Goal: Task Accomplishment & Management: Use online tool/utility

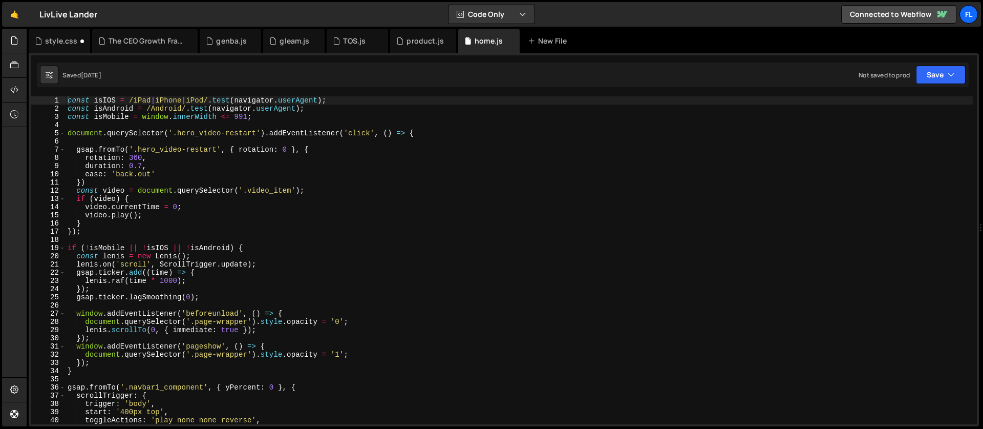
type textarea "gsap.fromTo('.hero_video-restart', { rotation: 0 }, {"
click at [132, 148] on div "const isIOS = /iPad | iPhone | iPod/ . test ( navigator . userAgent ) ; const i…" at bounding box center [519, 268] width 907 height 344
click at [120, 44] on div "The CEO Growth Framework.js" at bounding box center [147, 41] width 77 height 10
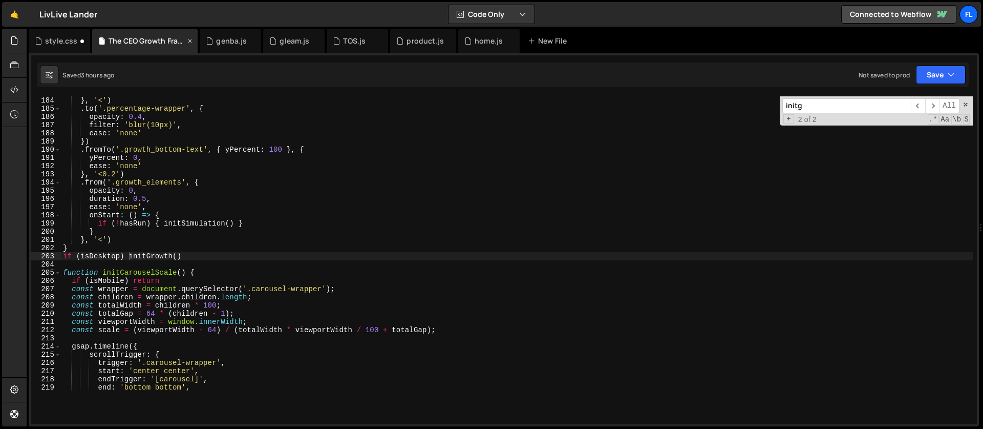
scroll to position [1499, 0]
click at [157, 255] on div "} , '<' ) . to ( '.percentage-wrapper' , { opacity : 0.4 , filter : 'blur(10px)…" at bounding box center [517, 244] width 912 height 297
click at [211, 261] on div "} , '<' ) . to ( '.percentage-wrapper' , { opacity : 0.4 , filter : 'blur(10px)…" at bounding box center [517, 244] width 912 height 297
click at [127, 254] on div "} , '<' ) . to ( '.percentage-wrapper' , { opacity : 0.4 , filter : 'blur(10px)…" at bounding box center [517, 244] width 912 height 297
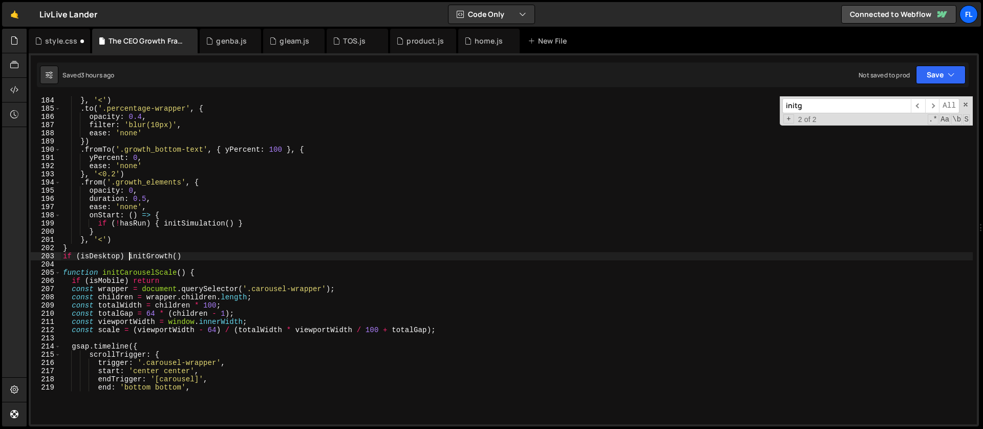
type textarea "if (isDesktop) initGrowth()"
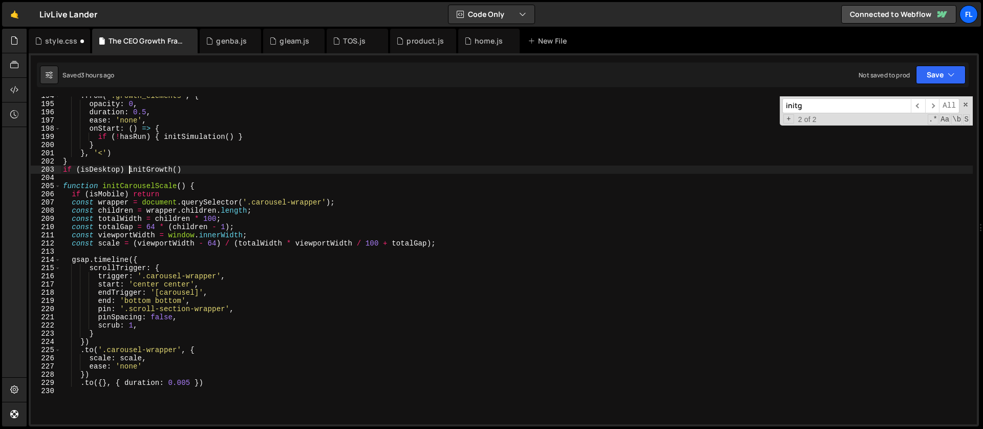
scroll to position [1647, 0]
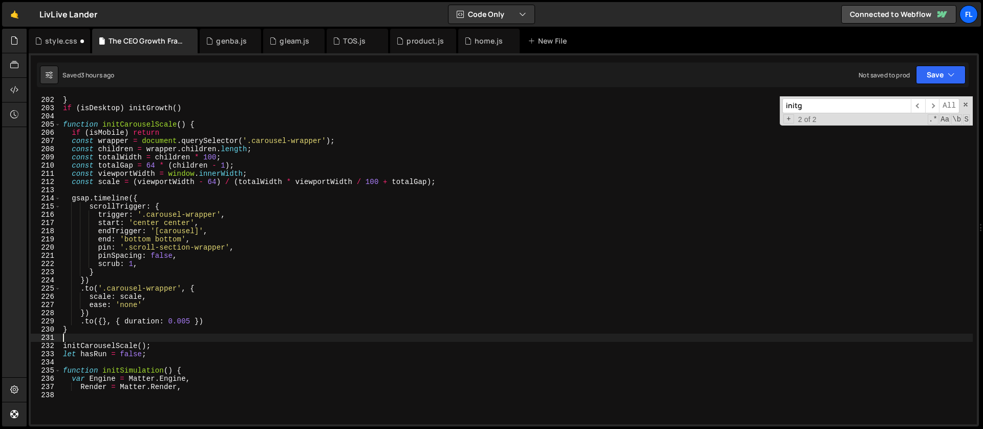
click at [81, 338] on div "} if ( isDesktop ) initGrowth ( ) function initCarouselScale ( ) { if ( isMobil…" at bounding box center [517, 244] width 912 height 297
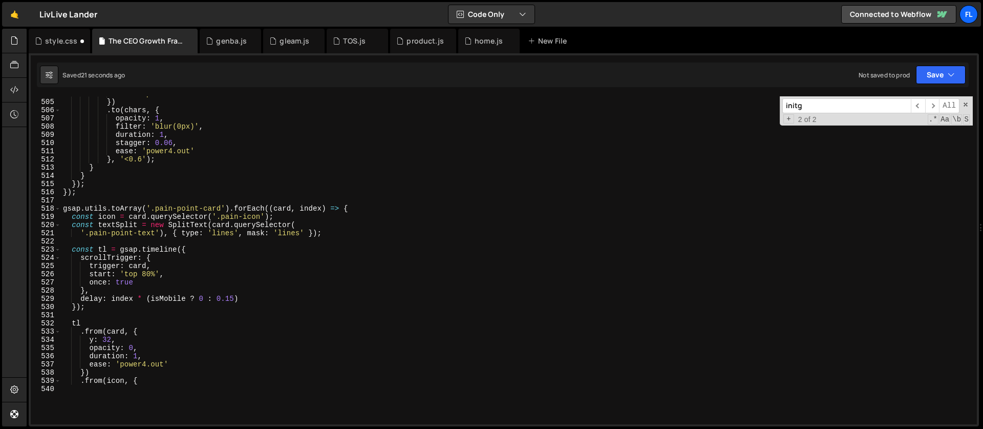
scroll to position [4214, 0]
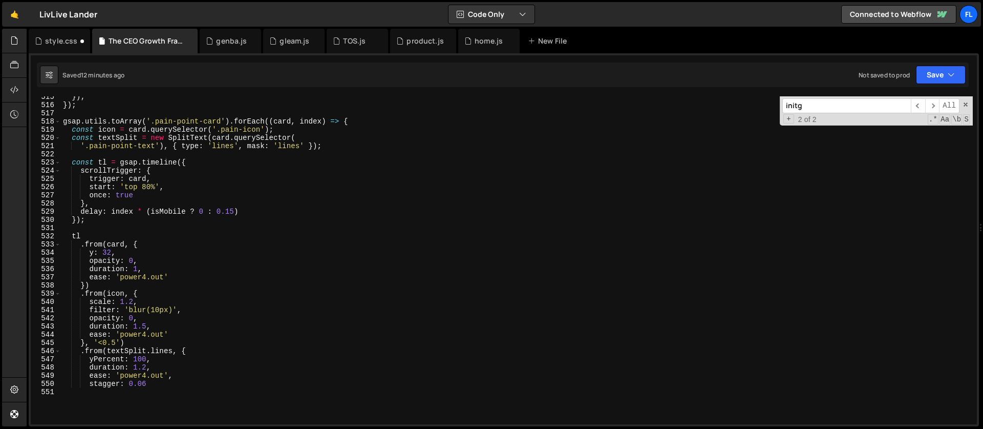
click at [139, 160] on div "}) ; }) ; gsap . utils . toArray ( '.pain-point-card' ) . forEach (( card , ind…" at bounding box center [517, 241] width 912 height 297
type textarea "const tl = gsap.timeline({"
drag, startPoint x: 819, startPoint y: 99, endPoint x: 739, endPoint y: 103, distance: 79.5
click at [739, 103] on div "}) ; }) ; gsap . utils . toArray ( '.pain-point-card' ) . forEach (( card , ind…" at bounding box center [517, 260] width 912 height 328
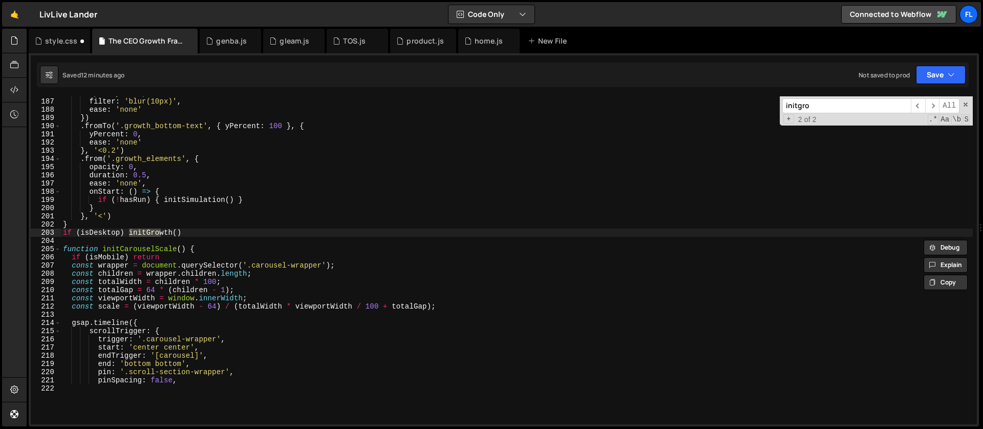
scroll to position [1523, 0]
type input "initgro"
click at [966, 103] on span at bounding box center [965, 104] width 7 height 7
type textarea "if (isDesktop) initGrowth()"
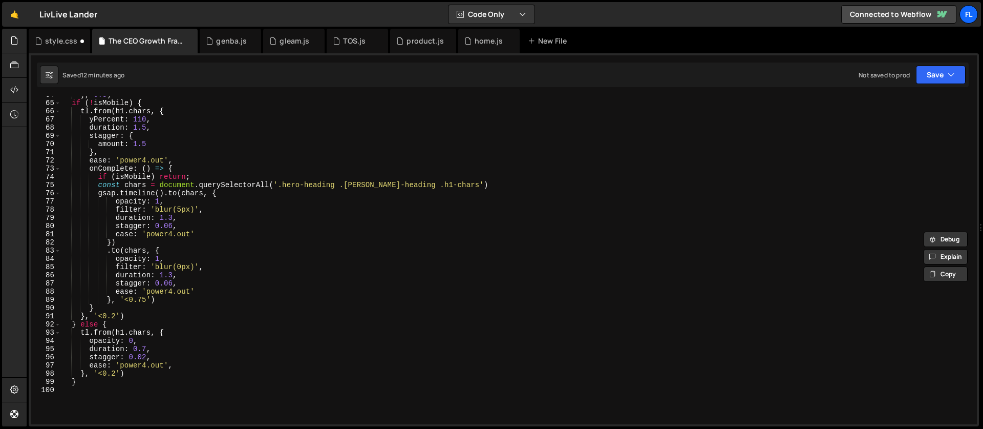
scroll to position [0, 0]
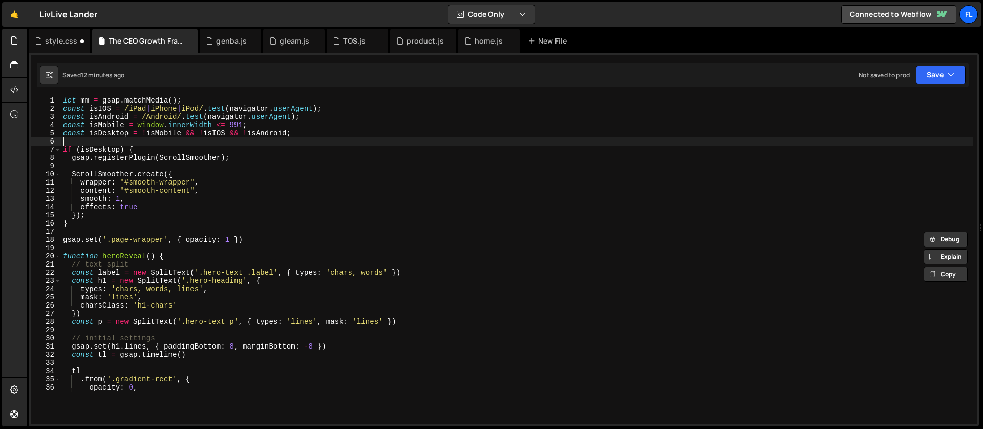
click at [132, 142] on div "let mm = gsap . matchMedia ( ) ; const isIOS = /iPad | iPhone | iPod/ . test ( …" at bounding box center [517, 244] width 912 height 297
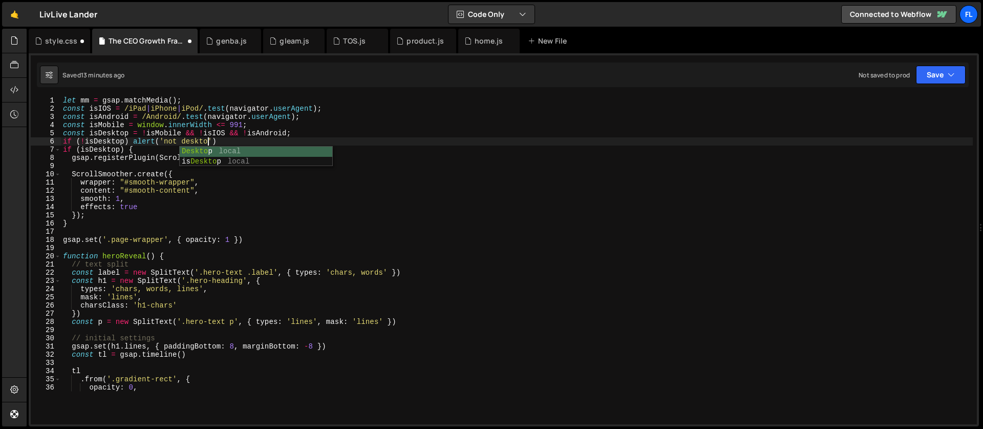
scroll to position [0, 10]
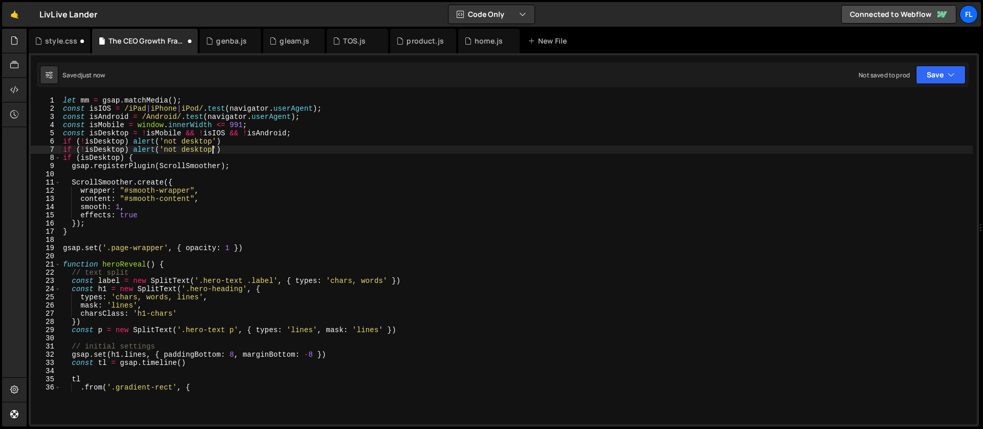
click at [85, 149] on div "let mm = gsap . matchMedia ( ) ; const isIOS = /iPad | iPhone | iPod/ . test ( …" at bounding box center [517, 244] width 912 height 297
click at [167, 150] on div "let mm = gsap . matchMedia ( ) ; const isIOS = /iPad | iPhone | iPod/ . test ( …" at bounding box center [517, 244] width 912 height 297
click at [164, 152] on div "let mm = gsap . matchMedia ( ) ; const isIOS = /iPad | iPhone | iPod/ . test ( …" at bounding box center [517, 244] width 912 height 297
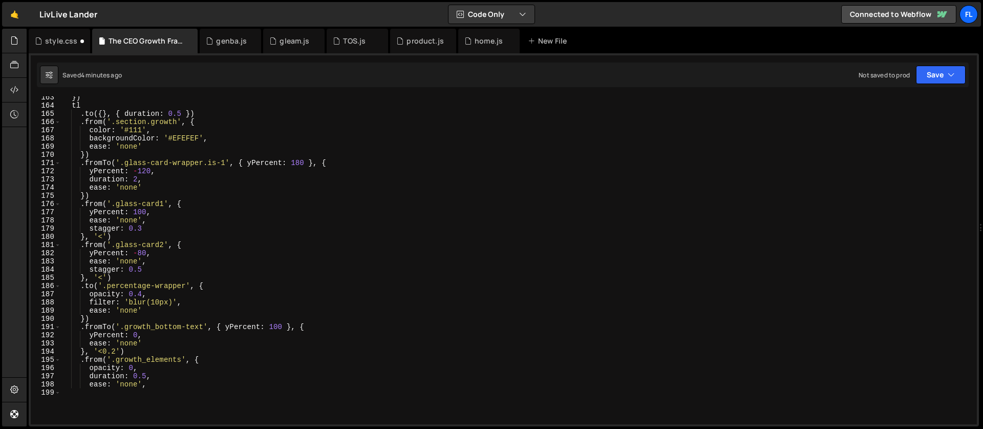
scroll to position [1212, 0]
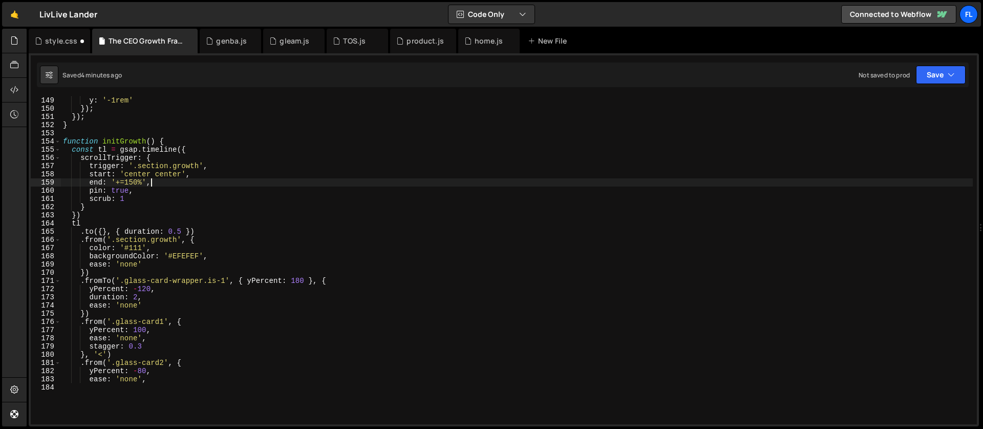
click at [170, 186] on div "scale : 0.8 , y : '-1rem' }) ; }) ; } function initGrowth ( ) { const tl = gsap…" at bounding box center [517, 236] width 912 height 297
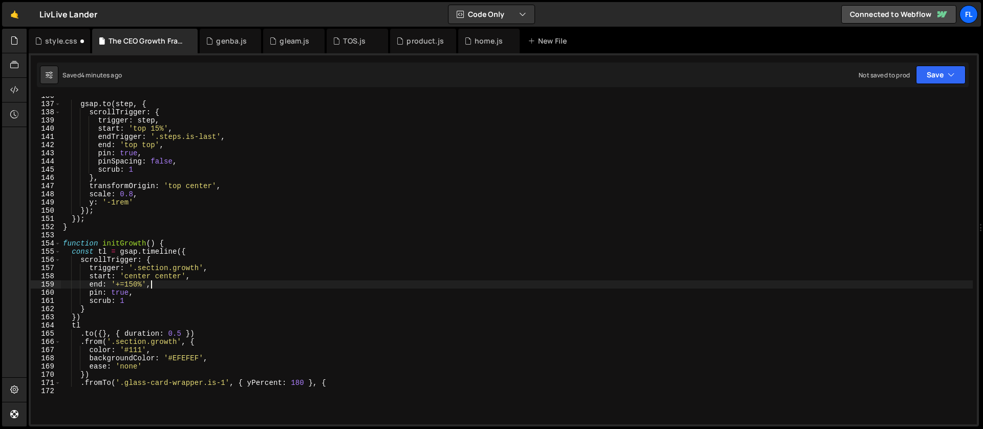
scroll to position [1229, 0]
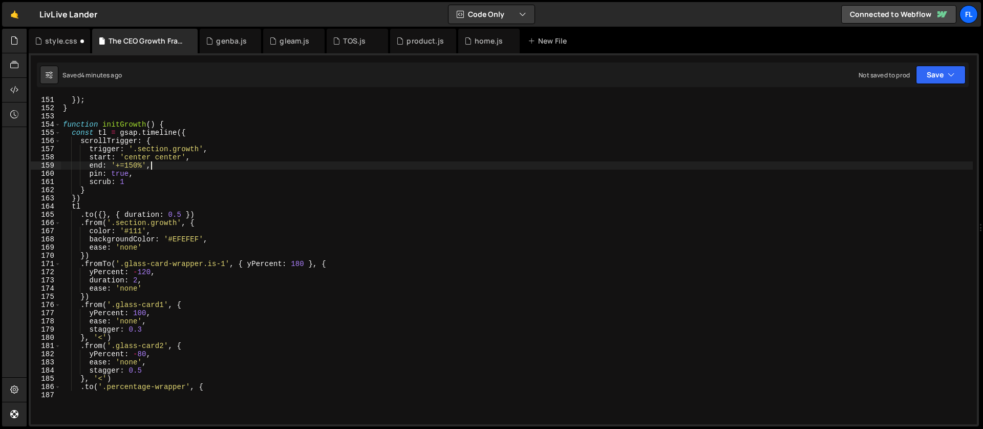
click at [160, 167] on div "}) ; } function initGrowth ( ) { const tl = gsap . timeline ({ scrollTrigger : …" at bounding box center [517, 244] width 912 height 297
click at [11, 110] on icon at bounding box center [14, 114] width 8 height 11
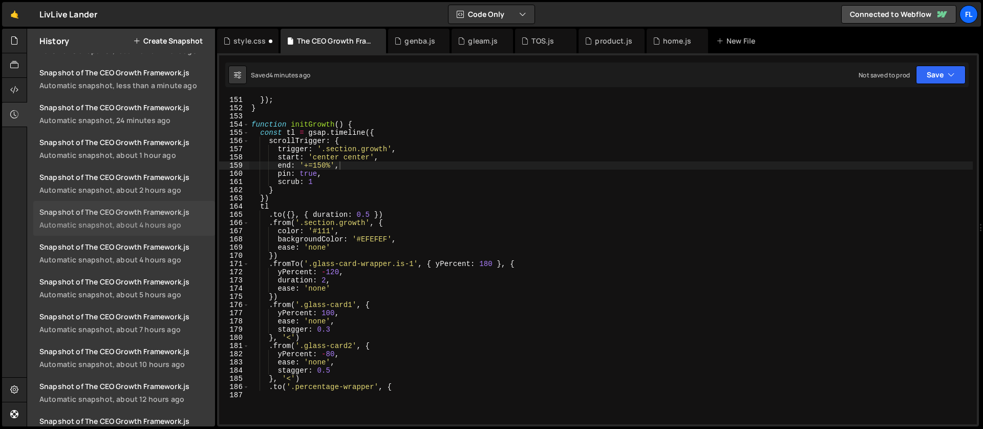
scroll to position [77, 0]
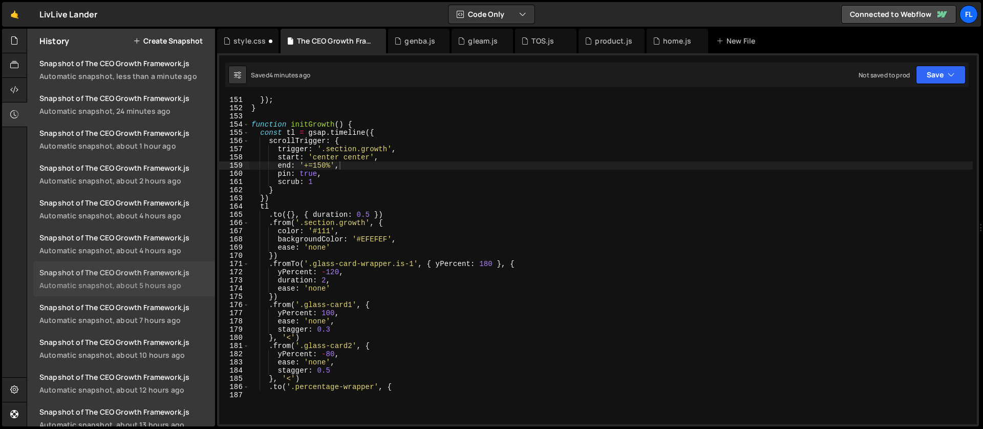
click at [114, 271] on div "Snapshot of The CEO Growth Framework.js" at bounding box center [123, 272] width 169 height 10
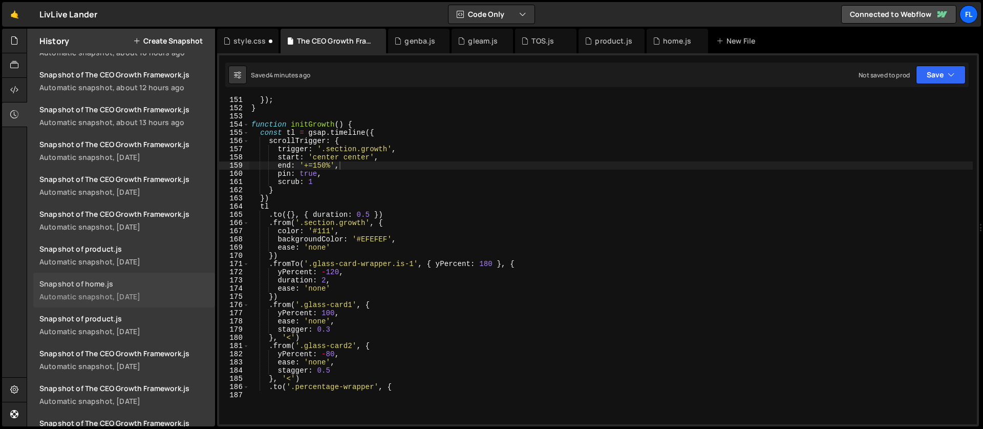
scroll to position [391, 0]
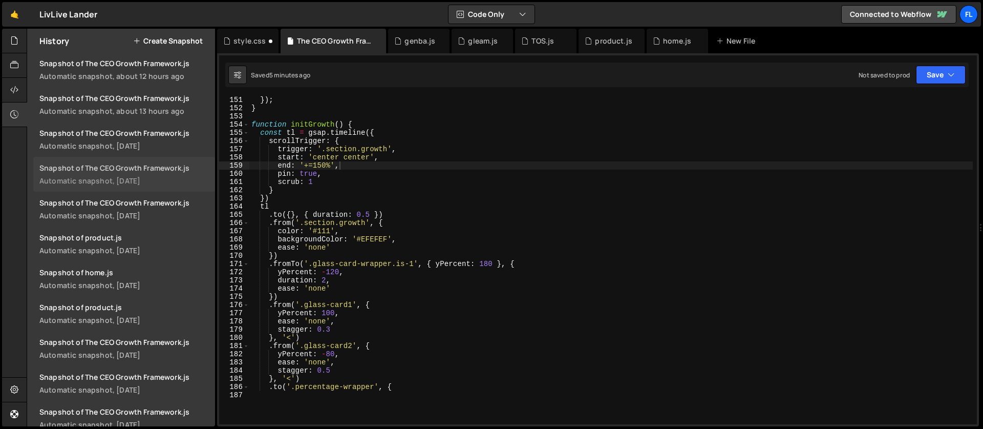
click at [107, 177] on div "Automatic snapshot, 1 day ago" at bounding box center [123, 181] width 169 height 10
click at [15, 114] on icon at bounding box center [14, 114] width 8 height 11
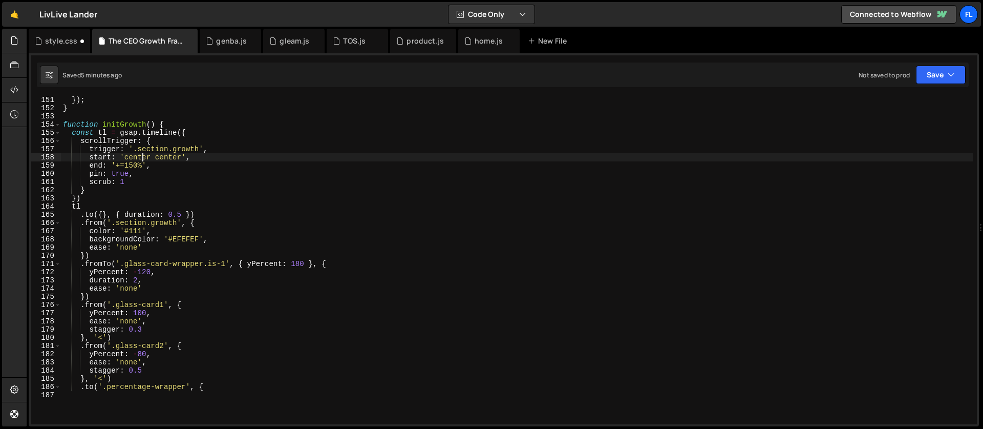
click at [141, 157] on div "}) ; } function initGrowth ( ) { const tl = gsap . timeline ({ scrollTrigger : …" at bounding box center [517, 244] width 912 height 297
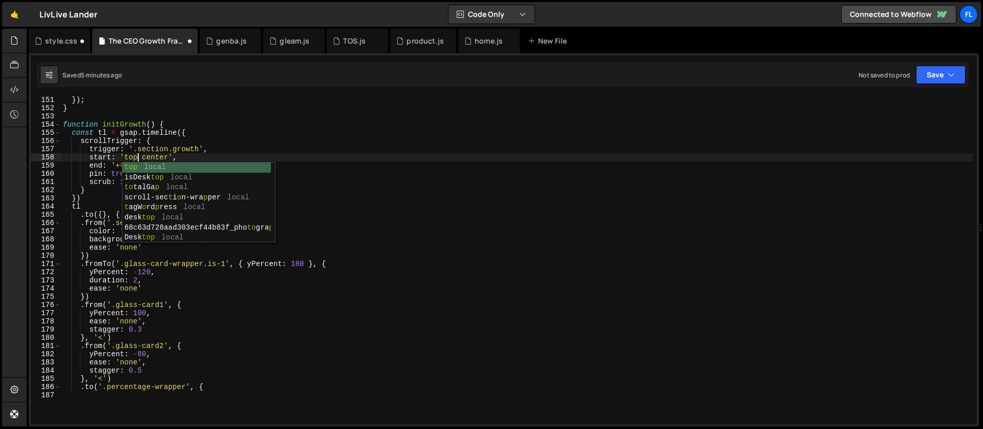
click at [156, 153] on div "}) ; } function initGrowth ( ) { const tl = gsap . timeline ({ scrollTrigger : …" at bounding box center [517, 244] width 912 height 297
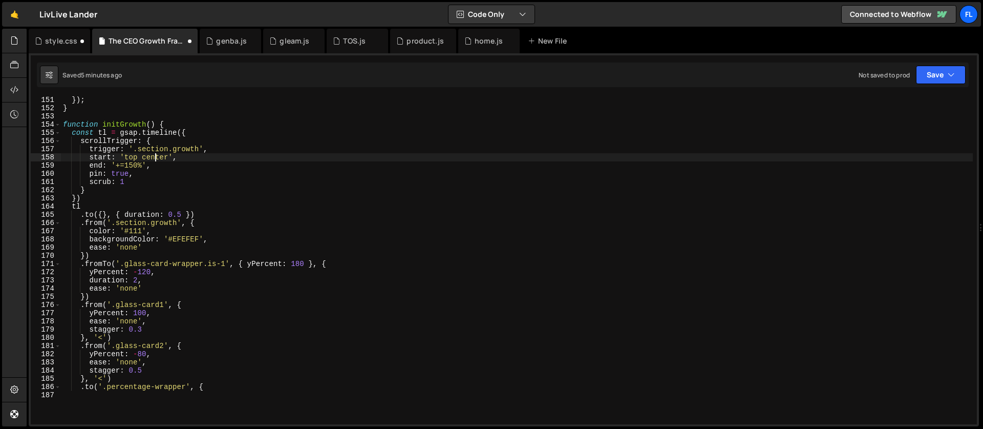
click at [154, 160] on div "}) ; } function initGrowth ( ) { const tl = gsap . timeline ({ scrollTrigger : …" at bounding box center [517, 244] width 912 height 297
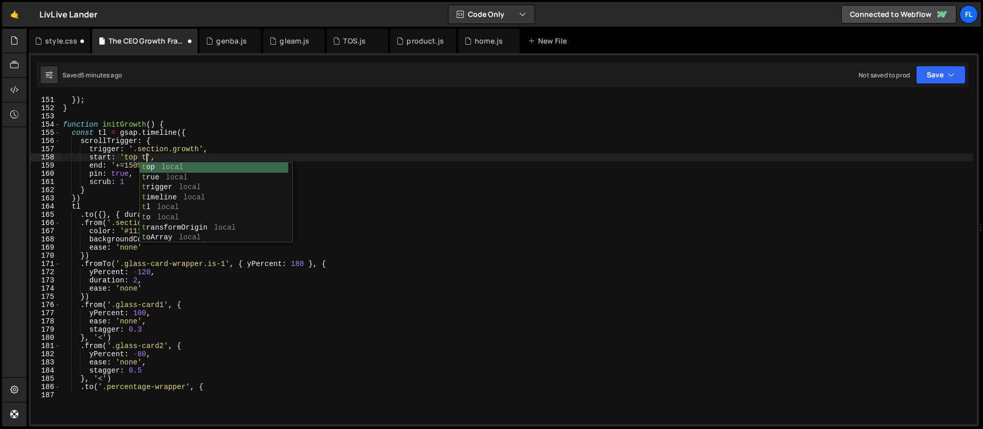
scroll to position [0, 6]
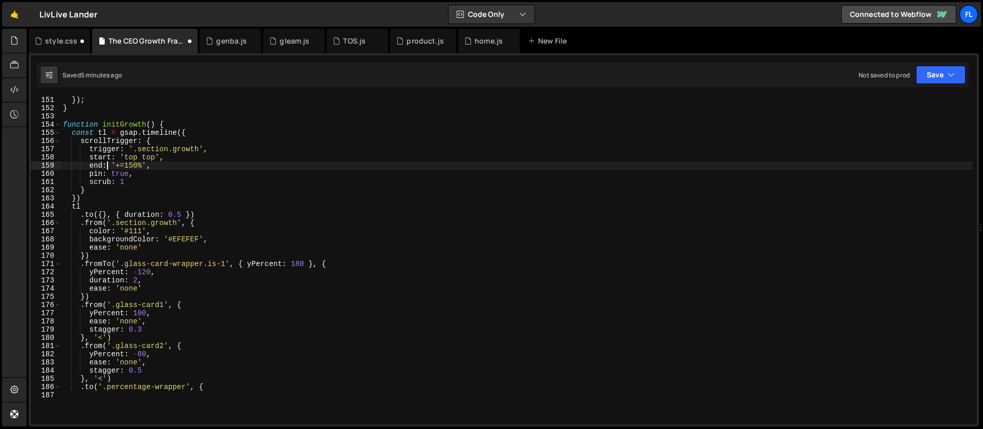
click at [108, 166] on div "}) ; } function initGrowth ( ) { const tl = gsap . timeline ({ scrollTrigger : …" at bounding box center [517, 244] width 912 height 297
click at [173, 159] on div "}) ; } function initGrowth ( ) { const tl = gsap . timeline ({ scrollTrigger : …" at bounding box center [517, 244] width 912 height 297
type textarea "start: 'top top',"
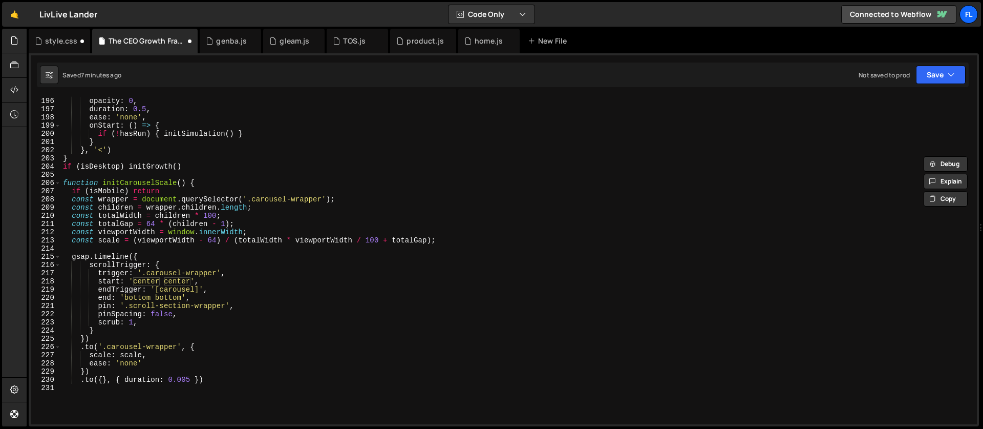
scroll to position [1597, 0]
click at [203, 302] on div ". from ( '.growth_elements' , { opacity : 0 , duration : 0.5 , ease : 'none' , …" at bounding box center [517, 237] width 912 height 297
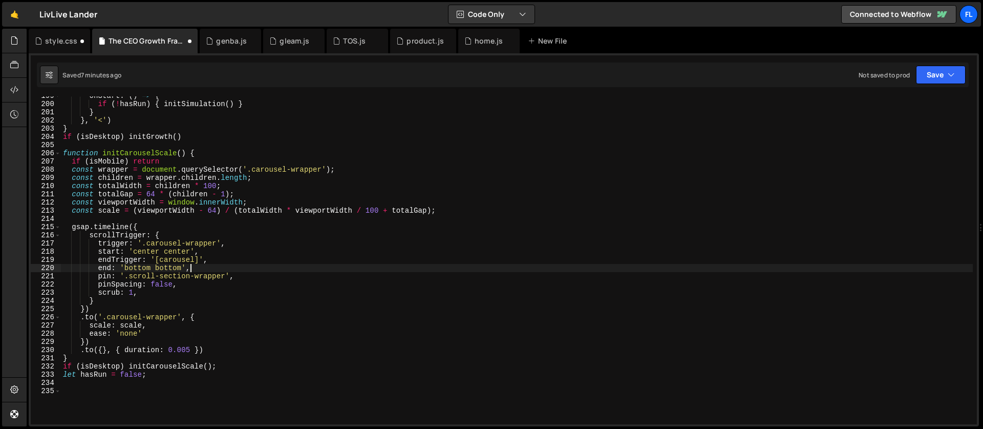
scroll to position [1627, 0]
click at [15, 110] on icon at bounding box center [14, 114] width 8 height 11
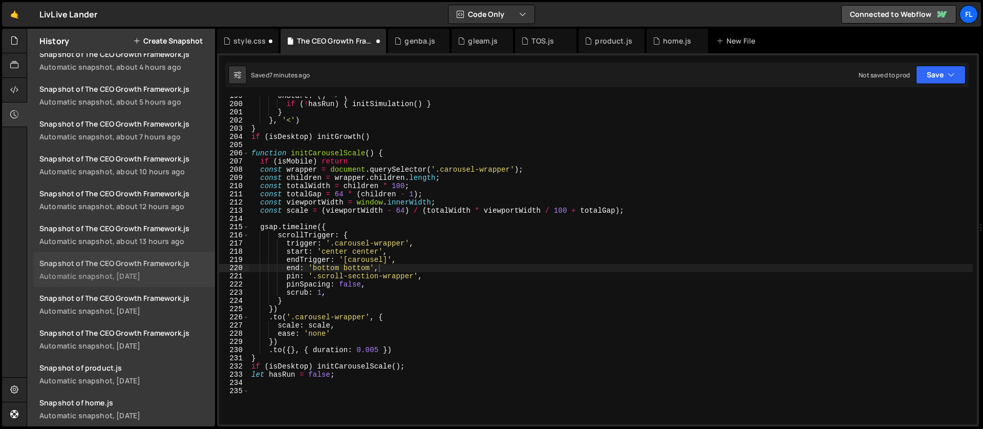
scroll to position [254, 0]
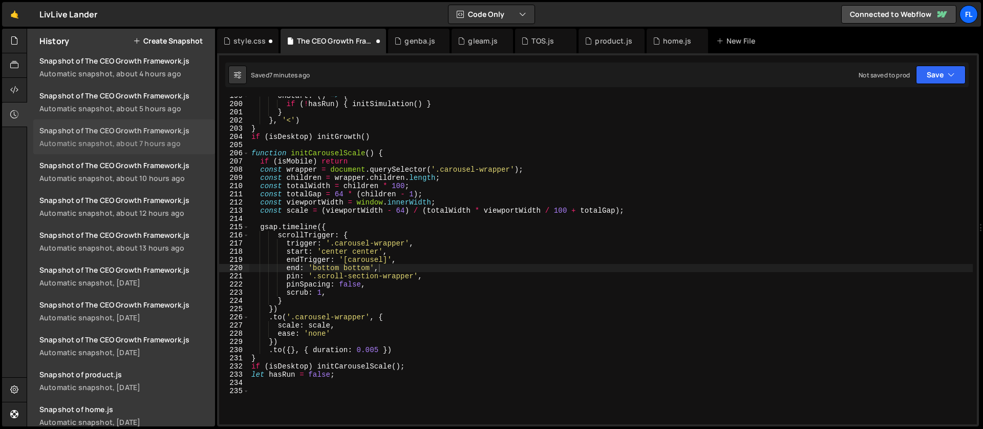
click at [124, 142] on div "Automatic snapshot, about 7 hours ago" at bounding box center [123, 143] width 169 height 10
click at [13, 116] on icon at bounding box center [14, 114] width 8 height 11
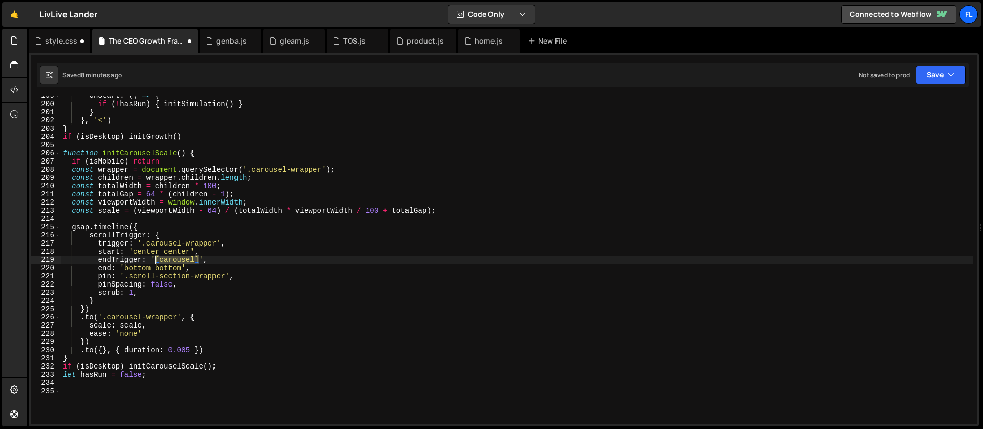
drag, startPoint x: 200, startPoint y: 259, endPoint x: 155, endPoint y: 260, distance: 44.5
click at [155, 260] on div "onStart : ( ) => { if ( ! hasRun ) { initSimulation ( ) } } } , '<' ) } if ( is…" at bounding box center [517, 240] width 912 height 297
click at [140, 266] on div "onStart : ( ) => { if ( ! hasRun ) { initSimulation ( ) } } } , '<' ) } if ( is…" at bounding box center [517, 240] width 912 height 297
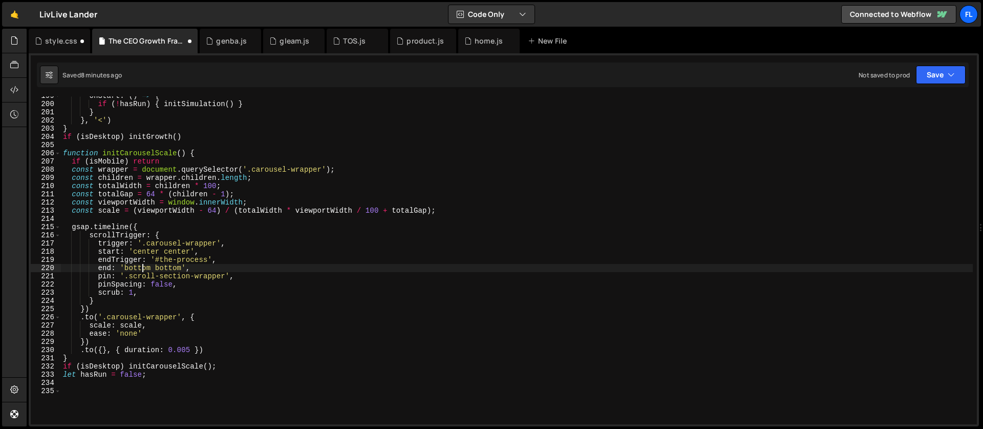
click at [140, 266] on div "onStart : ( ) => { if ( ! hasRun ) { initSimulation ( ) } } } , '<' ) } if ( is…" at bounding box center [517, 240] width 912 height 297
click at [159, 269] on div "onStart : ( ) => { if ( ! hasRun ) { initSimulation ( ) } } } , '<' ) } if ( is…" at bounding box center [517, 240] width 912 height 297
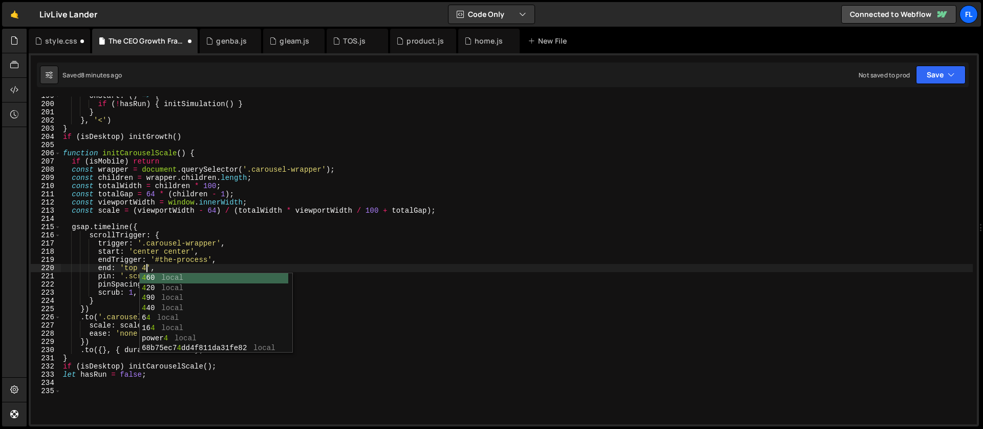
scroll to position [0, 6]
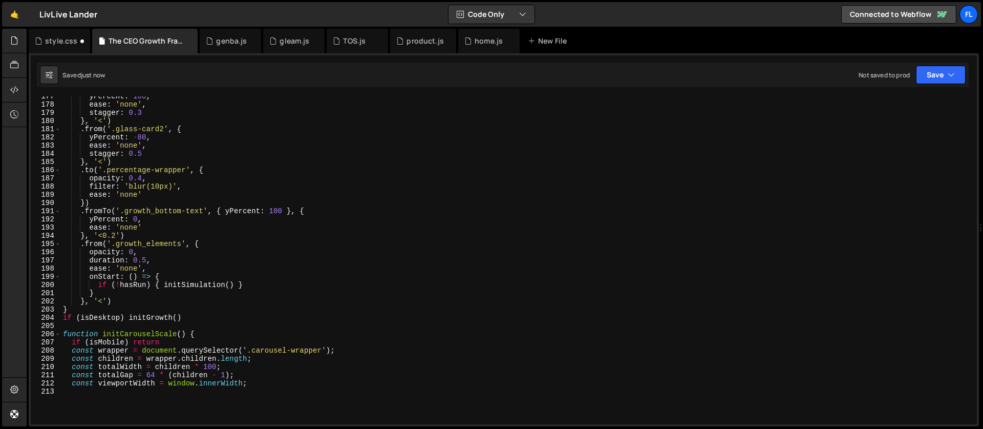
drag, startPoint x: 977, startPoint y: 171, endPoint x: 972, endPoint y: 61, distance: 109.7
click at [972, 61] on div "gsap.fromTo('.hero_video-restart', { rotation: 0 }, { 1 2 3 4 5 6 7 8 9 10 11 1…" at bounding box center [504, 239] width 950 height 373
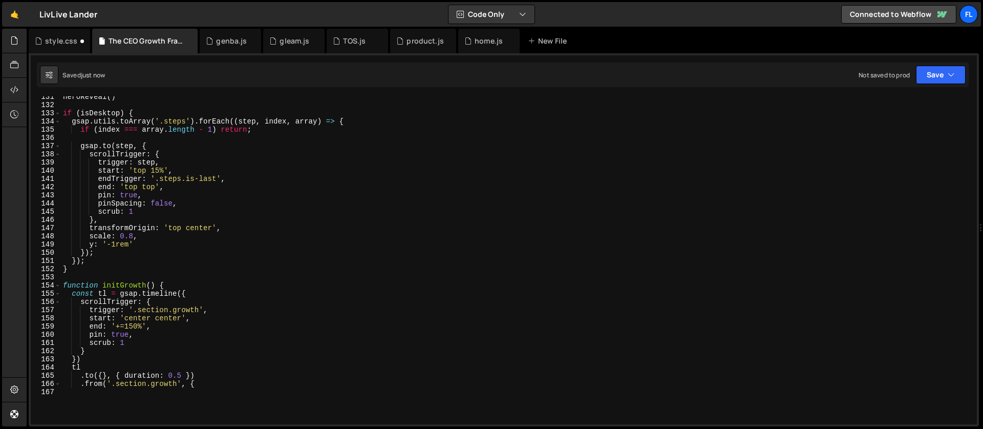
scroll to position [0, 0]
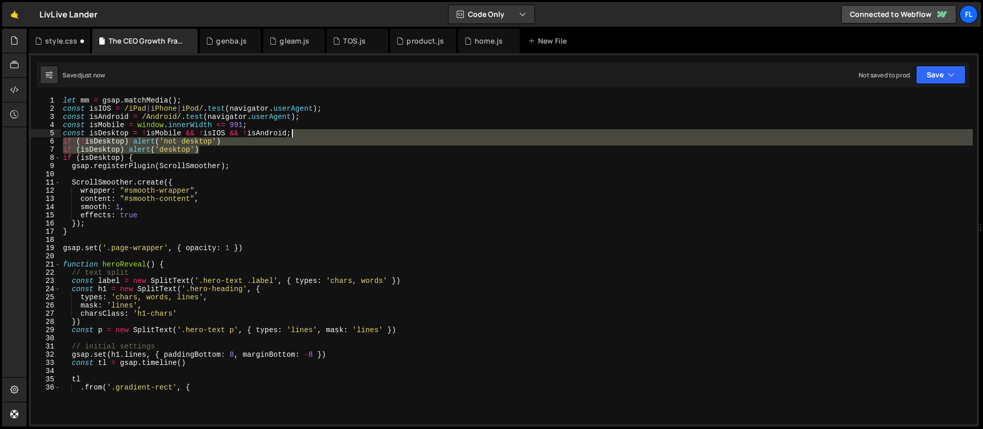
drag, startPoint x: 208, startPoint y: 150, endPoint x: 303, endPoint y: 136, distance: 96.2
click at [303, 136] on div "let mm = gsap . matchMedia ( ) ; const isIOS = /iPad | iPhone | iPod/ . test ( …" at bounding box center [517, 244] width 912 height 297
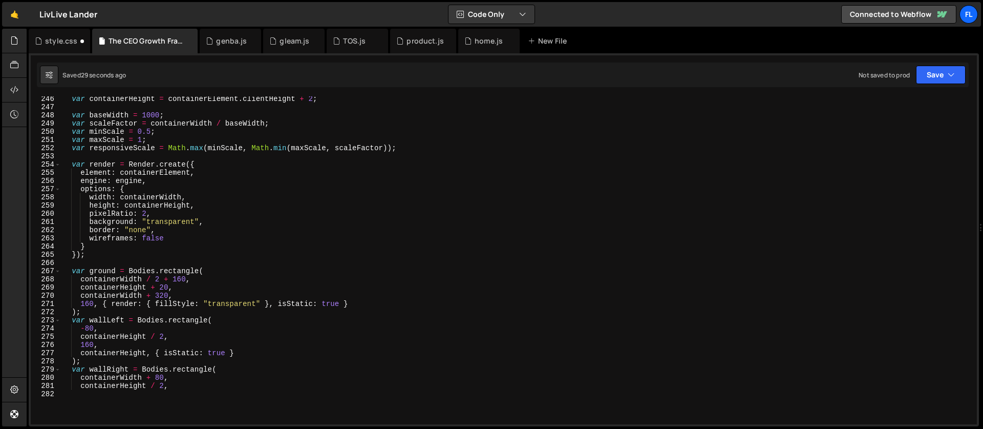
scroll to position [2104, 0]
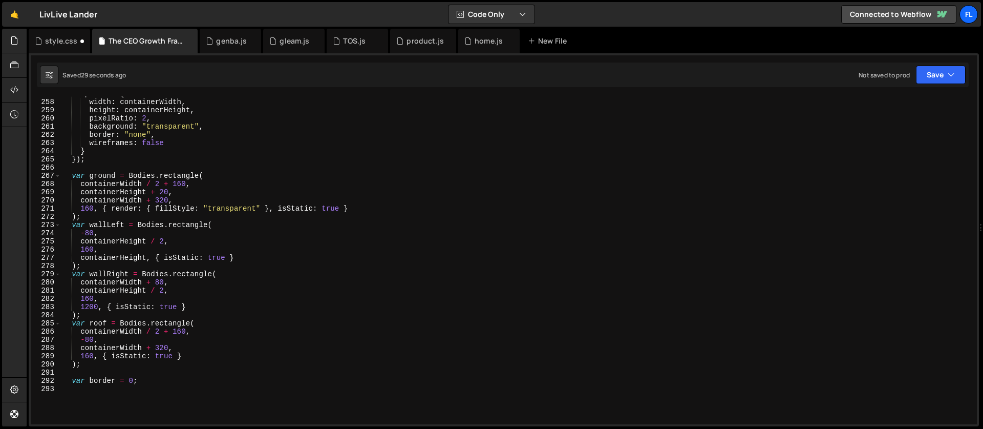
click at [360, 269] on div "options : { width : containerWidth , height : containerHeight , pixelRatio : 2 …" at bounding box center [517, 238] width 912 height 297
type textarea ");"
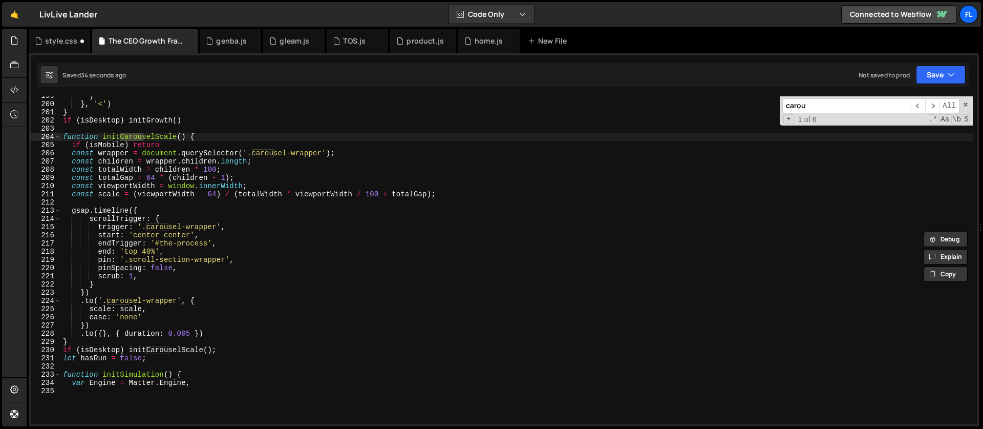
scroll to position [1627, 0]
type input "carou"
click at [184, 229] on div "} } , '<' ) } if ( isDesktop ) initGrowth ( ) function initCarouselScale ( ) { …" at bounding box center [517, 240] width 912 height 297
click at [147, 251] on div "} } , '<' ) } if ( isDesktop ) initGrowth ( ) function initCarouselScale ( ) { …" at bounding box center [517, 240] width 912 height 297
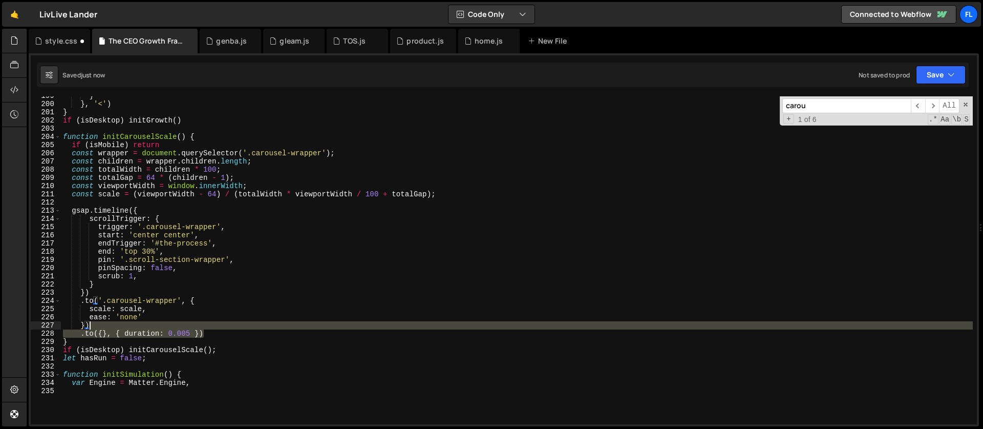
click at [210, 328] on div "} } , '<' ) } if ( isDesktop ) initGrowth ( ) function initCarouselScale ( ) { …" at bounding box center [517, 240] width 912 height 297
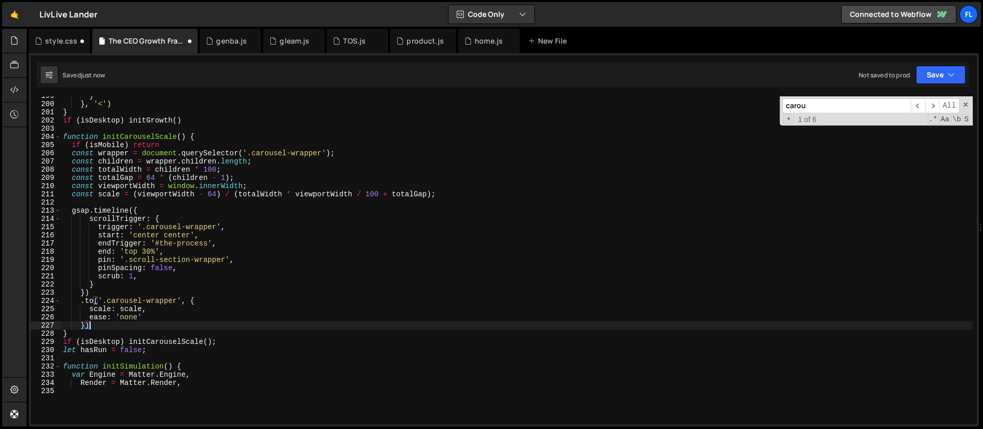
click at [132, 319] on div "} } , '<' ) } if ( isDesktop ) initGrowth ( ) function initCarouselScale ( ) { …" at bounding box center [517, 240] width 912 height 297
type textarea "ease: 'power4.inOut'"
click at [408, 45] on div "product.js" at bounding box center [425, 41] width 37 height 10
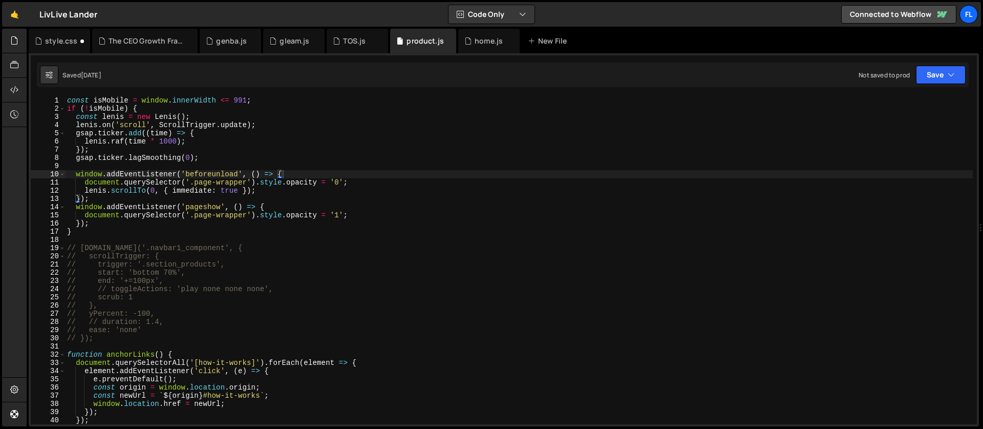
type textarea "window.addEventListener('beforeunload', () => {"
click at [288, 172] on div "const isMobile = window . innerWidth <= 991 ; if ( ! isMobile ) { const lenis =…" at bounding box center [519, 268] width 908 height 344
click at [130, 44] on div "The CEO Growth Framework.js" at bounding box center [147, 41] width 77 height 10
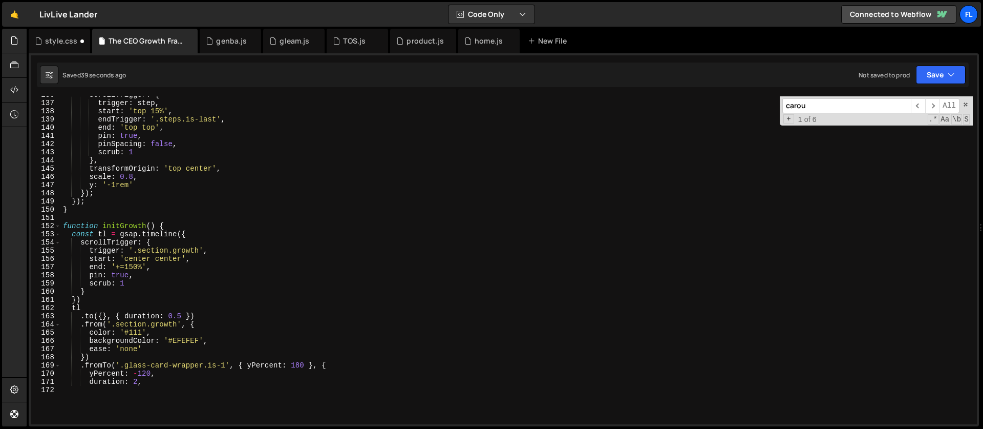
scroll to position [0, 0]
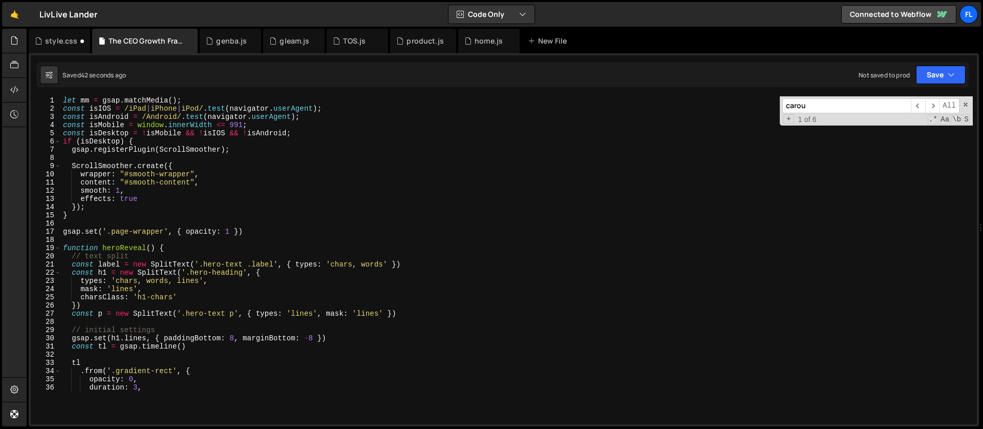
type textarea "const isDesktop = !isMobile && !isIOS && !isAndroid;"
click at [313, 133] on div "let mm = gsap . matchMedia ( ) ; const isIOS = /iPad | iPhone | iPod/ . test ( …" at bounding box center [517, 244] width 912 height 297
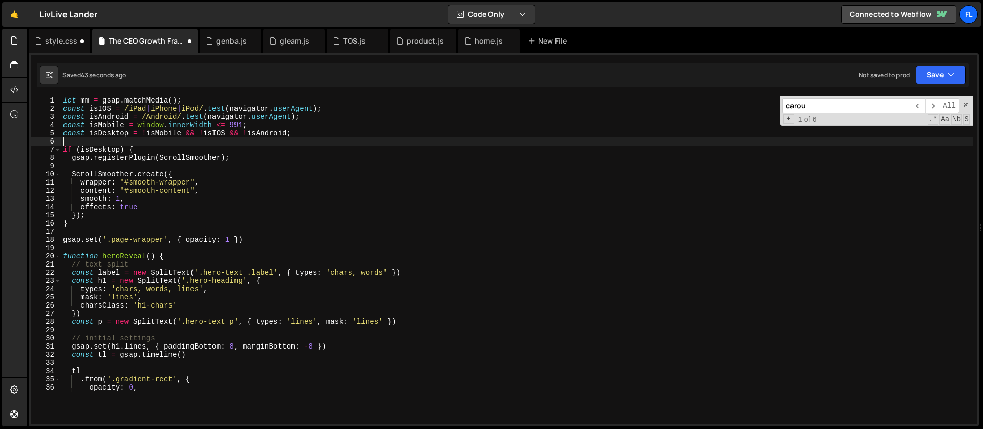
paste textarea "});"
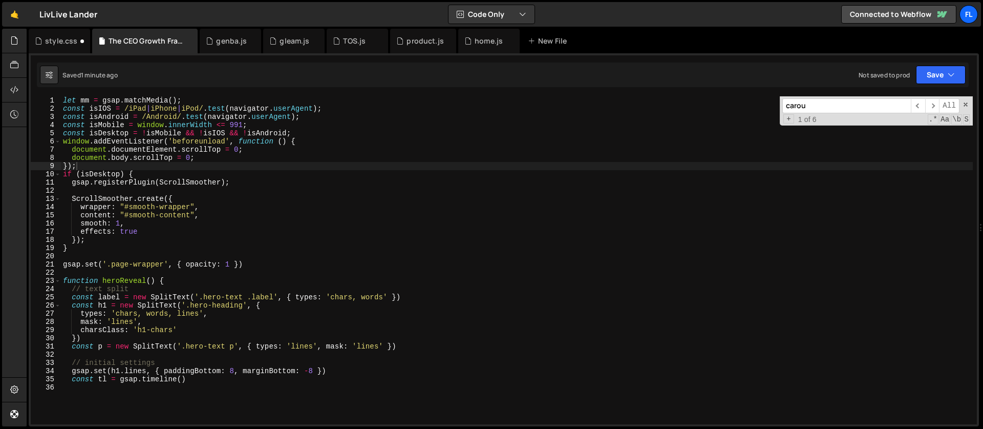
click at [815, 106] on input "carou" at bounding box center [846, 105] width 129 height 15
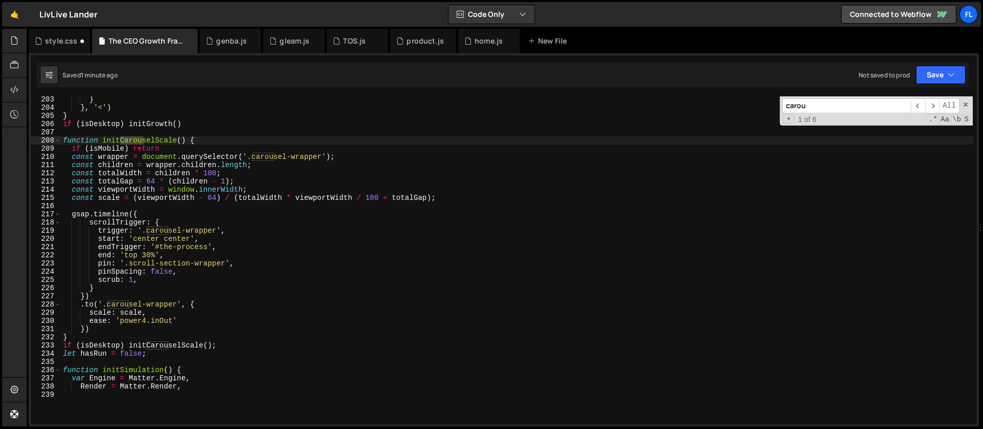
scroll to position [1666, 0]
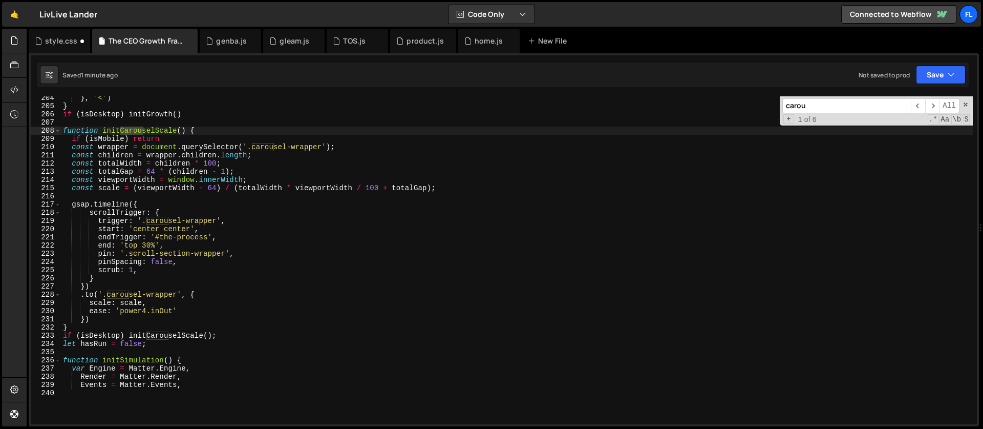
click at [190, 229] on div "} , '<' ) } if ( isDesktop ) initGrowth ( ) function initCarouselScale ( ) { if…" at bounding box center [517, 242] width 912 height 297
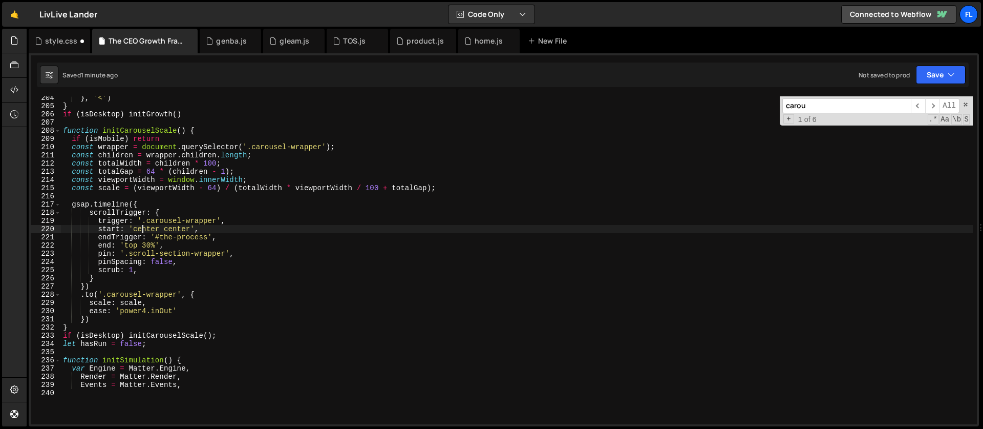
click at [141, 229] on div "} , '<' ) } if ( isDesktop ) initGrowth ( ) function initCarouselScale ( ) { if…" at bounding box center [517, 242] width 912 height 297
click at [145, 228] on div "} , '<' ) } if ( isDesktop ) initGrowth ( ) function initCarouselScale ( ) { if…" at bounding box center [517, 242] width 912 height 297
click at [126, 209] on div "} , '<' ) } if ( isDesktop ) initGrowth ( ) function initCarouselScale ( ) { if…" at bounding box center [517, 242] width 912 height 297
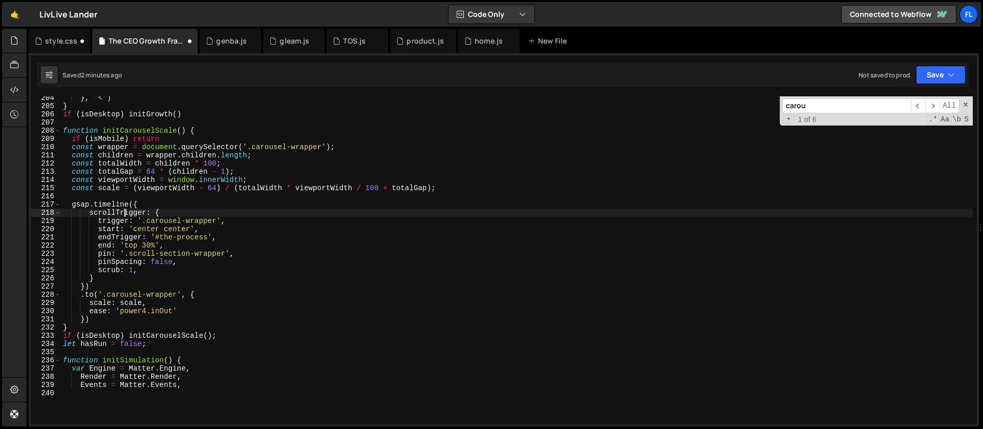
scroll to position [0, 6]
click at [147, 247] on div "} , '<' ) } if ( isDesktop ) initGrowth ( ) function initCarouselScale ( ) { if…" at bounding box center [517, 242] width 912 height 297
type textarea "end: 'top 70%',"
click at [966, 103] on span at bounding box center [965, 104] width 7 height 7
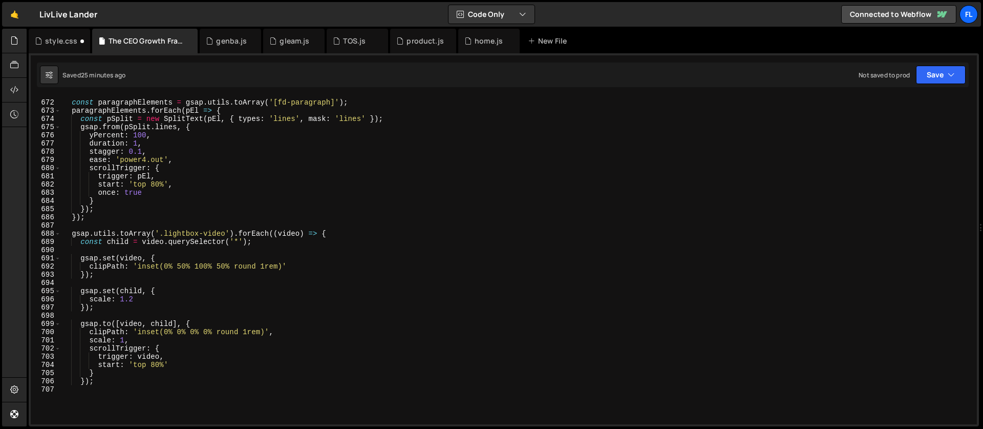
scroll to position [5526, 0]
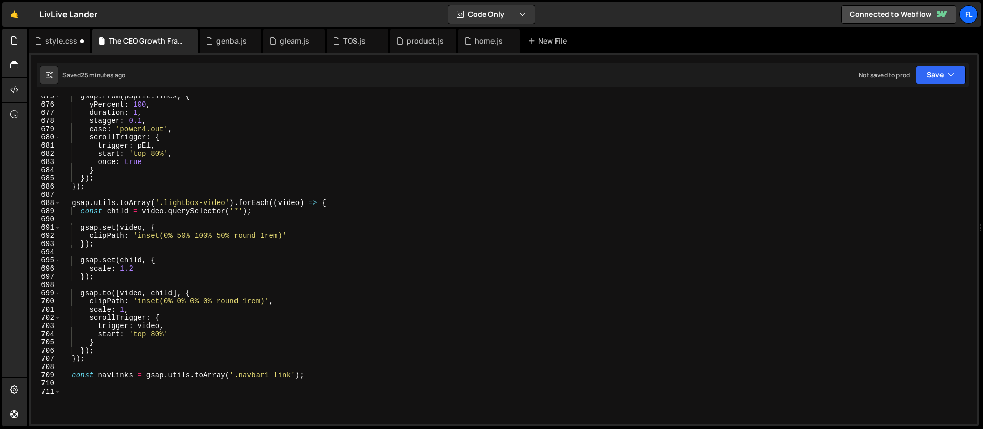
click at [236, 222] on div "gsap . from ( pSplit . lines , { yPercent : 100 , duration : 1 , stagger : 0.1 …" at bounding box center [517, 240] width 912 height 297
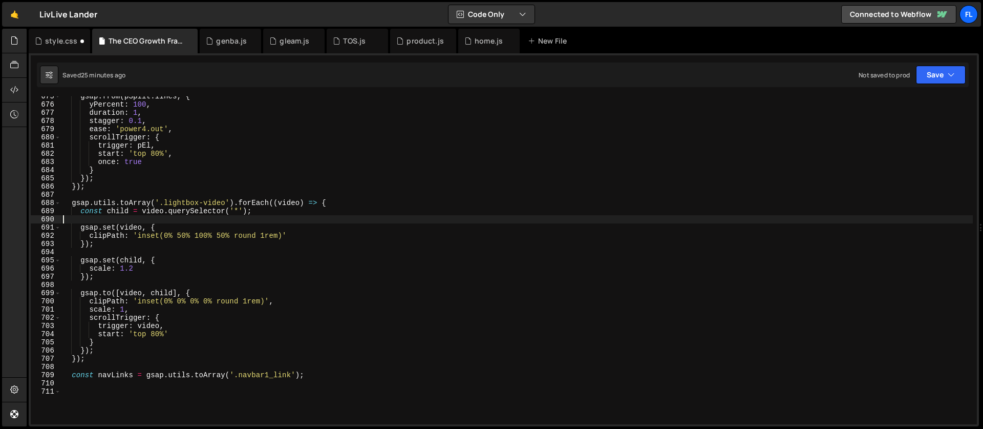
scroll to position [0, 0]
click at [257, 214] on div "gsap . from ( pSplit . lines , { yPercent : 100 , duration : 1 , stagger : 0.1 …" at bounding box center [517, 240] width 912 height 297
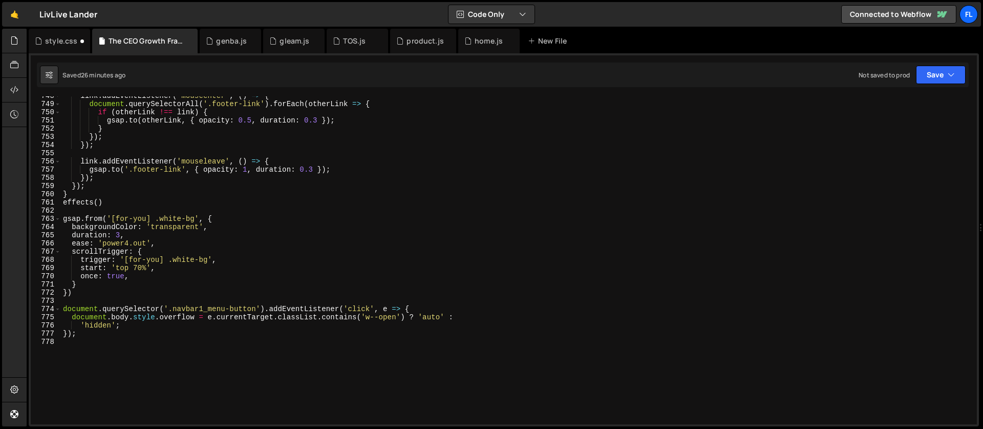
scroll to position [6037, 0]
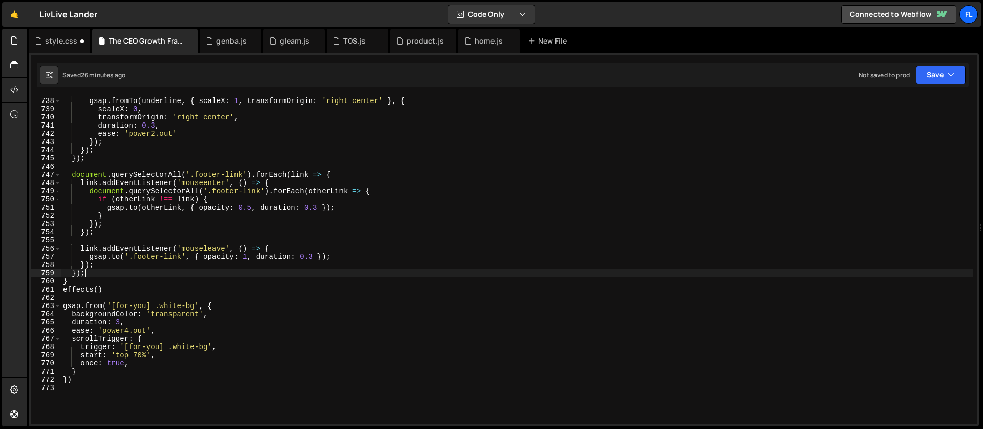
click at [116, 274] on div "link . addEventListener ( 'mouseleave' , ( ) => { gsap . fromTo ( underline , {…" at bounding box center [517, 237] width 912 height 297
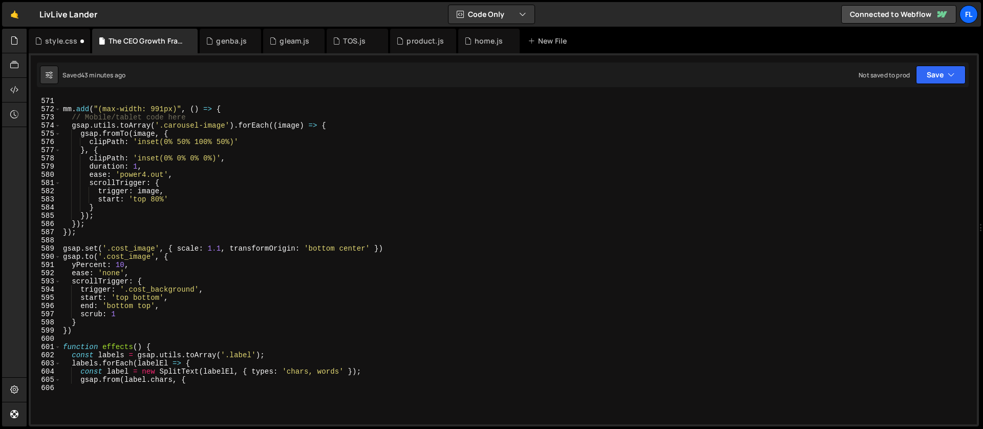
scroll to position [4550, 0]
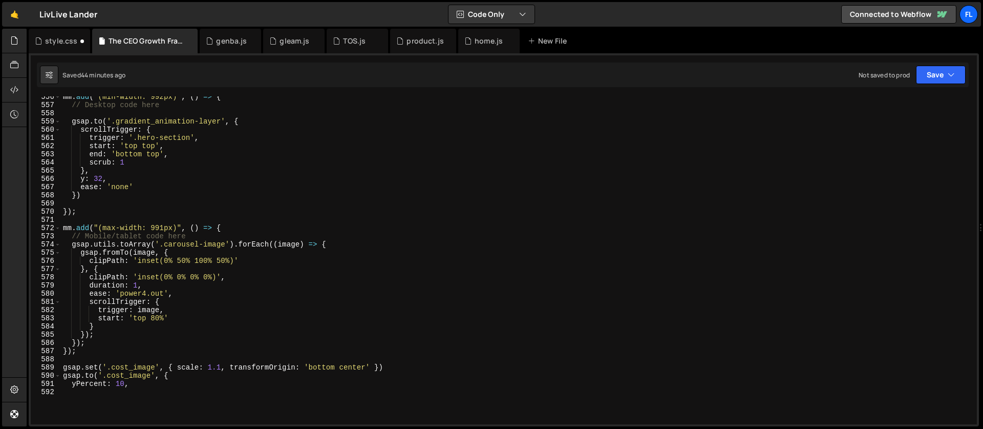
click at [226, 237] on div "mm . add ( "(min-width: 992px)" , ( ) => { // Desktop code here gsap . to ( '.g…" at bounding box center [517, 241] width 912 height 297
type textarea "// Mobile/tablet code here"
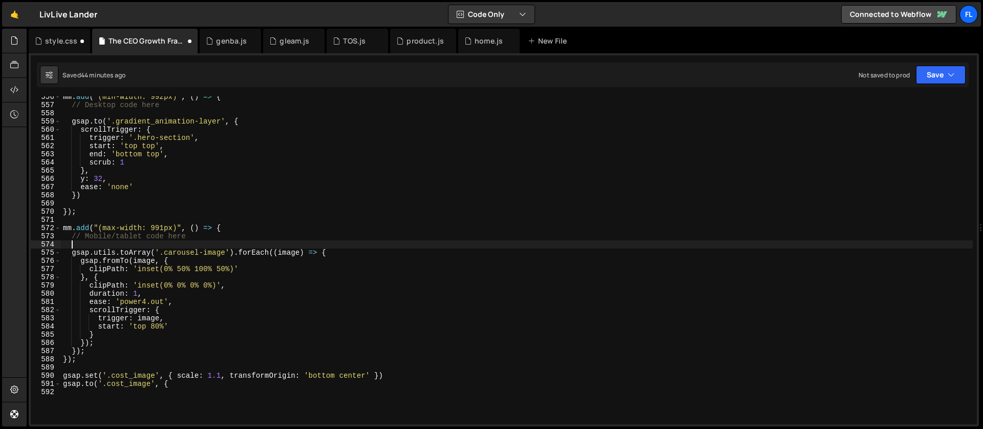
paste textarea "});"
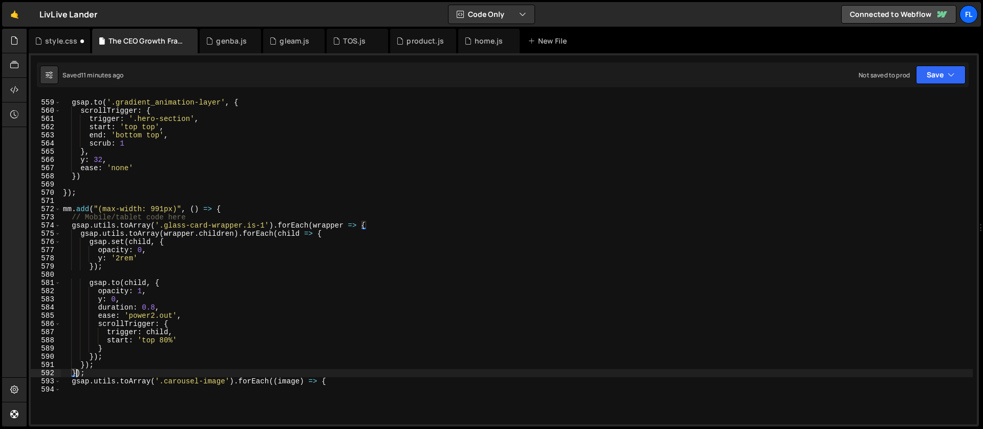
click at [479, 237] on div "gsap . to ( '.gradient_animation-layer' , { scrollTrigger : { trigger : '.hero-…" at bounding box center [517, 238] width 912 height 297
type textarea "gsap.utils.toArray(wrapper.children).forEach(child => {"
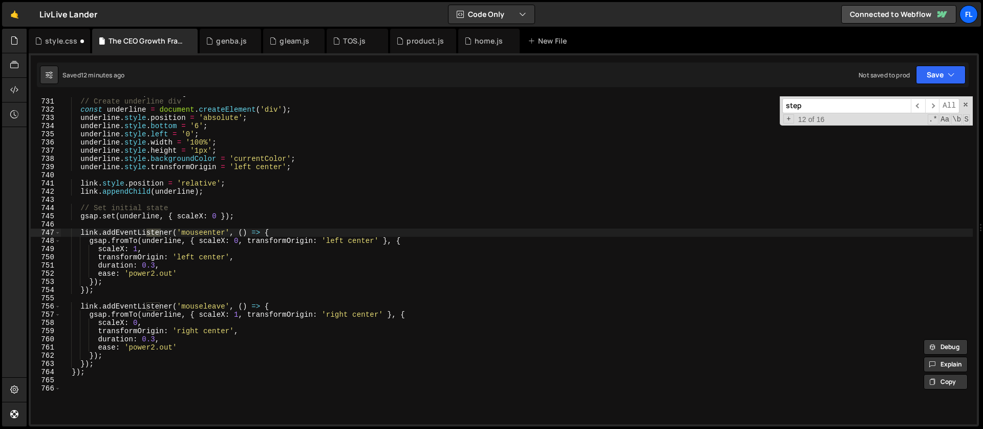
scroll to position [966, 0]
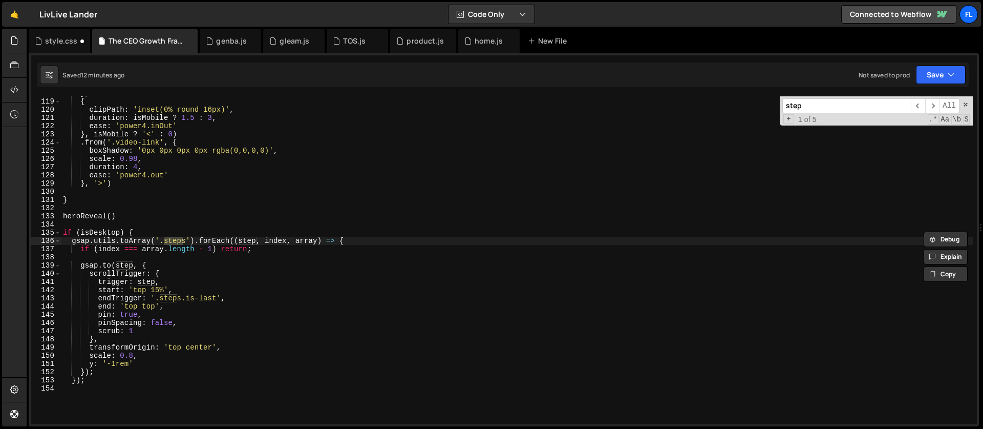
type input "step"
click at [361, 245] on div "} , { clipPath : 'inset(0% round 16px)' , duration : isMobile ? 1.5 : 3 , ease …" at bounding box center [517, 237] width 912 height 297
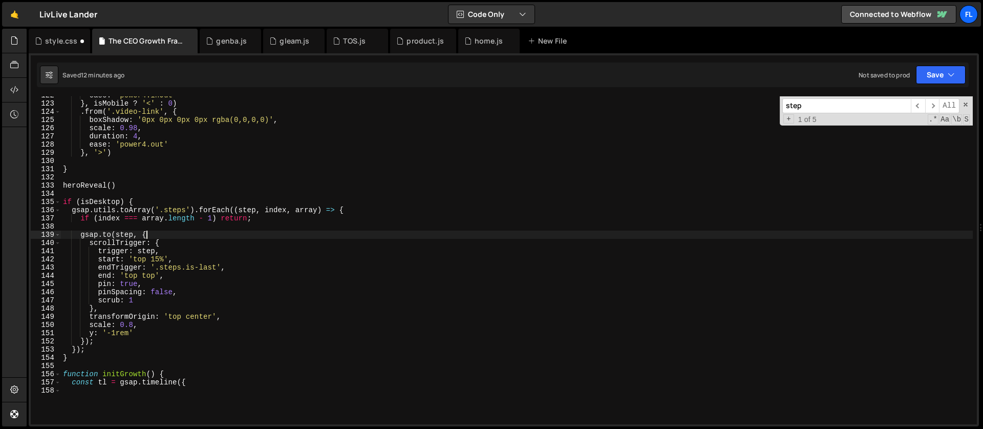
click at [171, 235] on div "ease : 'power4.inOut' } , isMobile ? '<' : 0 ) . from ( '.video-link' , { boxSh…" at bounding box center [517, 239] width 912 height 297
click at [213, 252] on div "ease : 'power4.inOut' } , isMobile ? '<' : 0 ) . from ( '.video-link' , { boxSh…" at bounding box center [517, 239] width 912 height 297
click at [186, 281] on div "ease : 'power4.inOut' } , isMobile ? '<' : 0 ) . from ( '.video-link' , { boxSh…" at bounding box center [517, 239] width 912 height 297
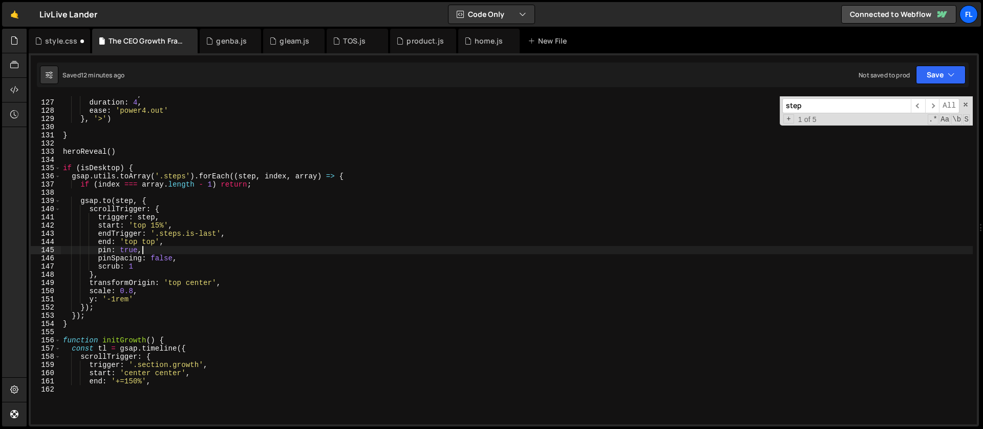
scroll to position [1030, 0]
click at [216, 287] on div "scale : 0.98 , duration : 4 , ease : 'power4.out' } , '>' ) } heroReveal ( ) if…" at bounding box center [517, 238] width 912 height 297
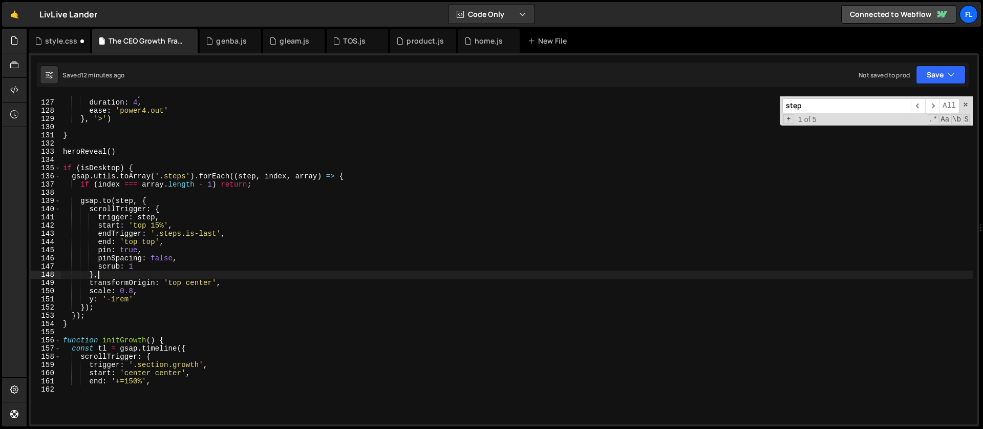
click at [211, 274] on div "scale : 0.98 , duration : 4 , ease : 'power4.out' } , '>' ) } heroReveal ( ) if…" at bounding box center [517, 238] width 912 height 297
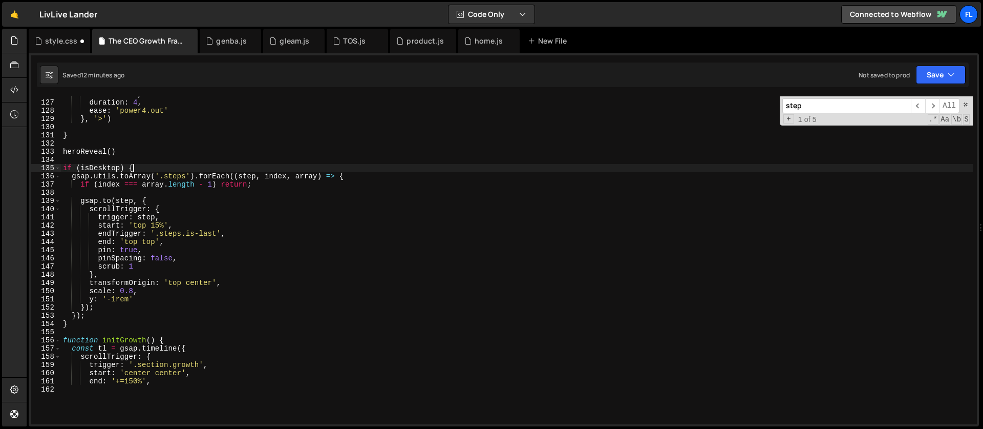
click at [139, 165] on div "scale : 0.98 , duration : 4 , ease : 'power4.out' } , '>' ) } heroReveal ( ) if…" at bounding box center [517, 238] width 912 height 297
type textarea "if (isDesktop) {"
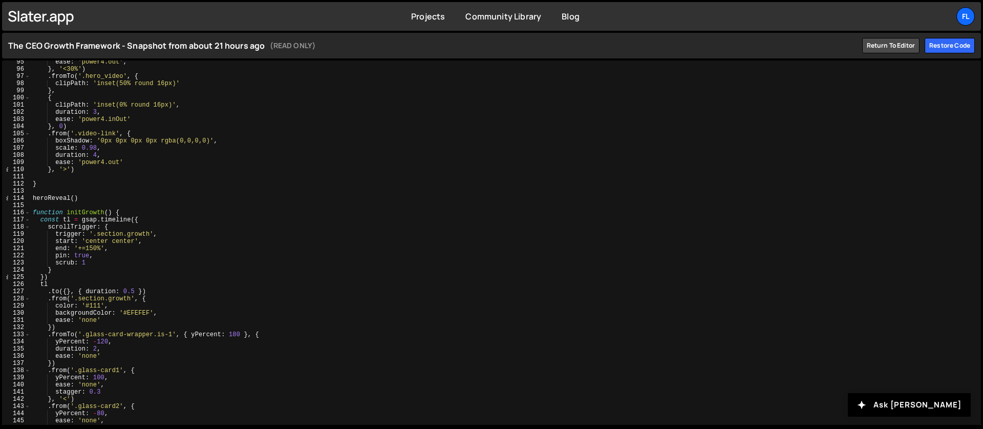
scroll to position [676, 0]
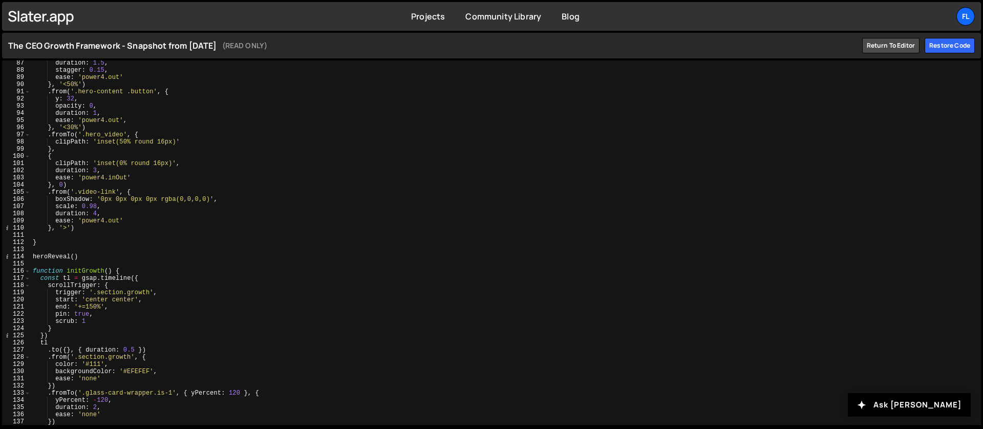
scroll to position [617, 0]
click at [102, 299] on div "duration : 1.5 , stagger : 0.15 , ease : 'power4.out' } , '<50%' ) . from ( '.h…" at bounding box center [504, 248] width 946 height 378
click at [132, 221] on div "duration : 1.5 , stagger : 0.15 , ease : 'power4.out' } , '<50%' ) . from ( '.h…" at bounding box center [504, 248] width 946 height 378
type textarea "ease: 'power4.out'"
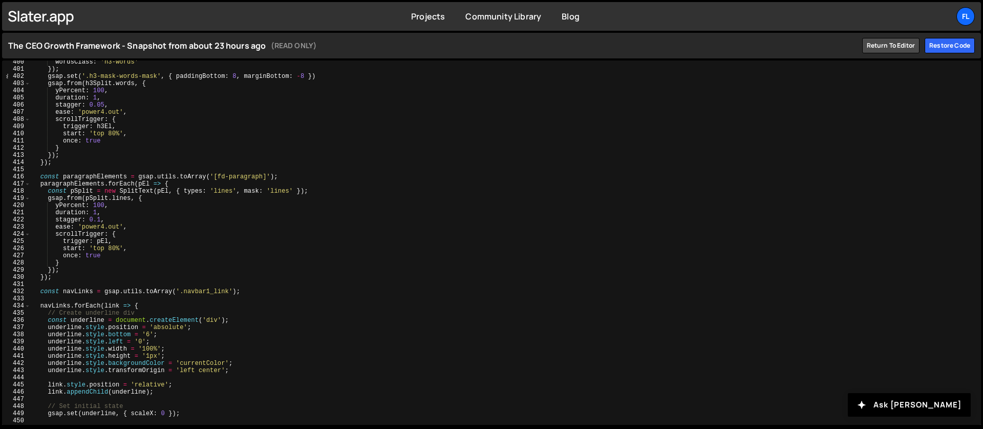
scroll to position [2862, 0]
type textarea "trigger: pEl,"
click at [156, 243] on div "wordsClass : 'h3-words' }) ; gsap . set ( '.h3-mask-words-mask' , { paddingBott…" at bounding box center [504, 247] width 946 height 378
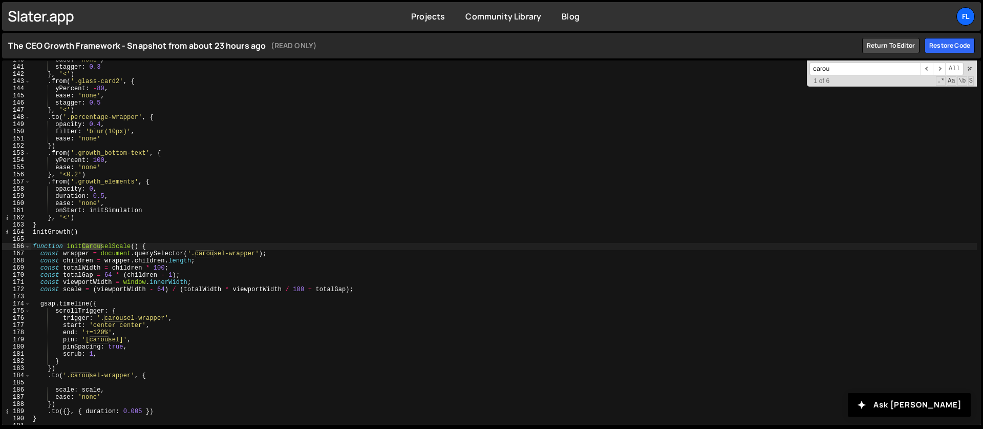
scroll to position [1086, 0]
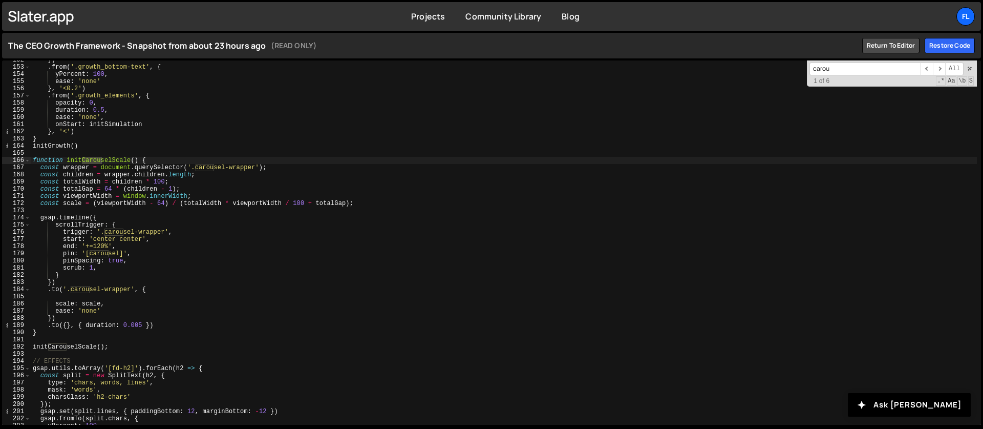
type input "carou"
click at [118, 253] on div "}) . from ( '.growth_bottom-text' , { yPercent : 100 , ease : 'none' } , '<0.2'…" at bounding box center [504, 245] width 946 height 378
click at [145, 251] on div "}) . from ( '.growth_bottom-text' , { yPercent : 100 , ease : 'none' } , '<0.2'…" at bounding box center [504, 245] width 946 height 378
click at [146, 268] on div "}) . from ( '.growth_bottom-text' , { yPercent : 100 , ease : 'none' } , '<0.2'…" at bounding box center [504, 245] width 946 height 378
click at [138, 246] on div "}) . from ( '.growth_bottom-text' , { yPercent : 100 , ease : 'none' } , '<0.2'…" at bounding box center [504, 245] width 946 height 378
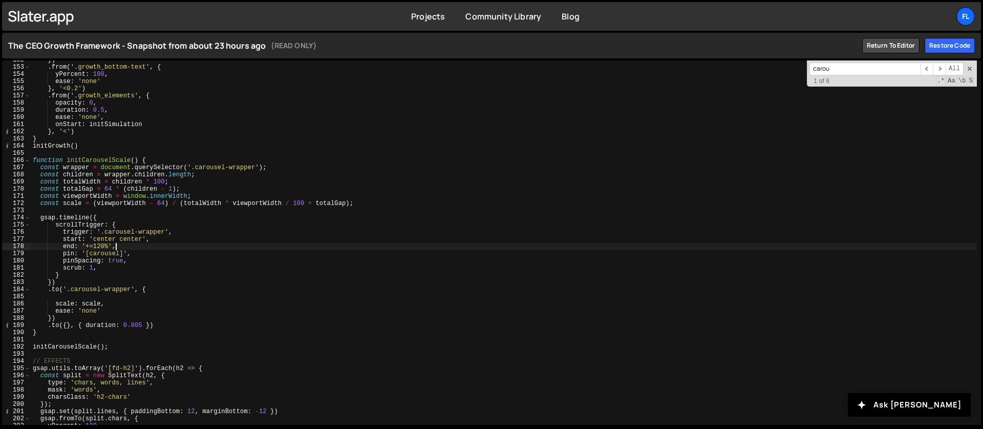
type textarea "end: '+=120%',"
